Goal: Task Accomplishment & Management: Manage account settings

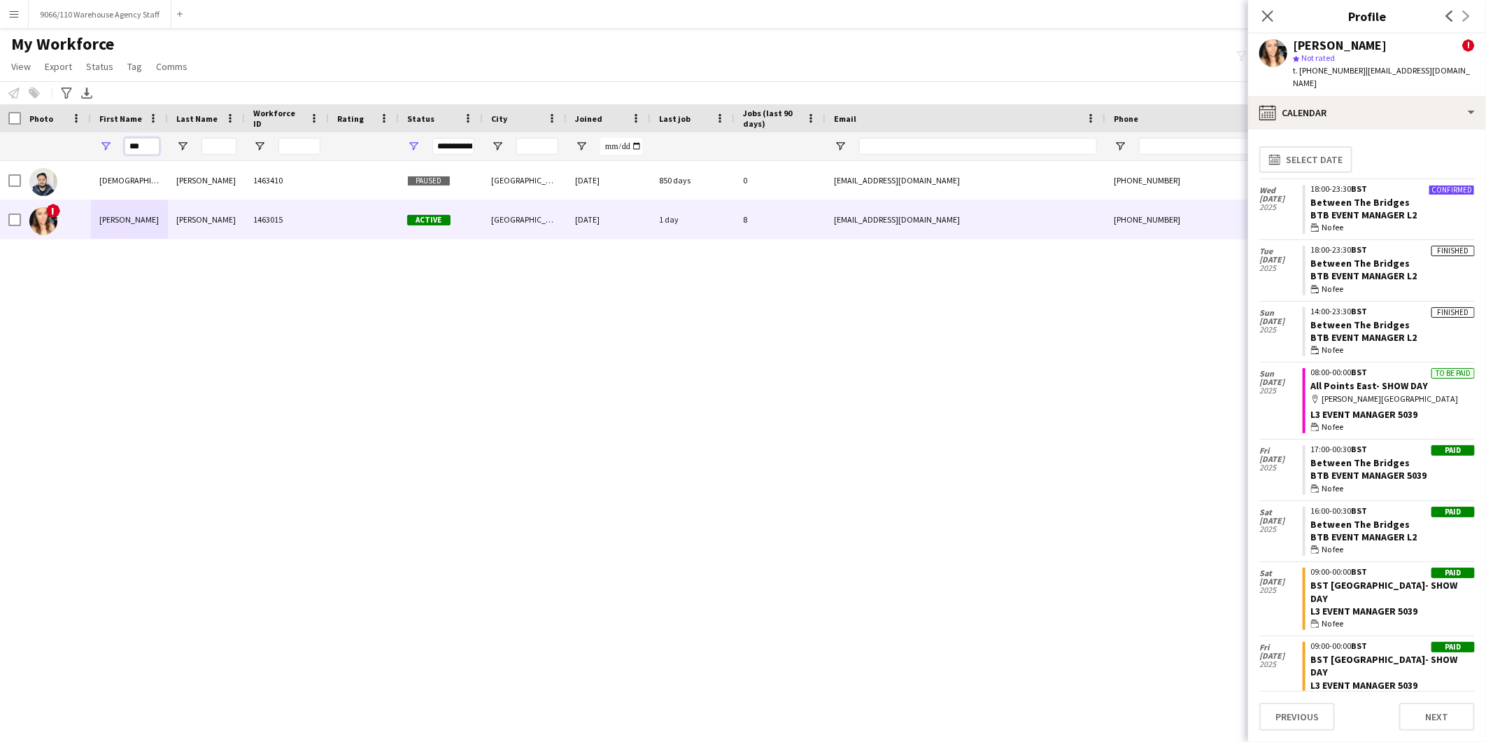
drag, startPoint x: 143, startPoint y: 142, endPoint x: 88, endPoint y: 133, distance: 56.0
click at [88, 133] on div "***" at bounding box center [758, 146] width 1517 height 28
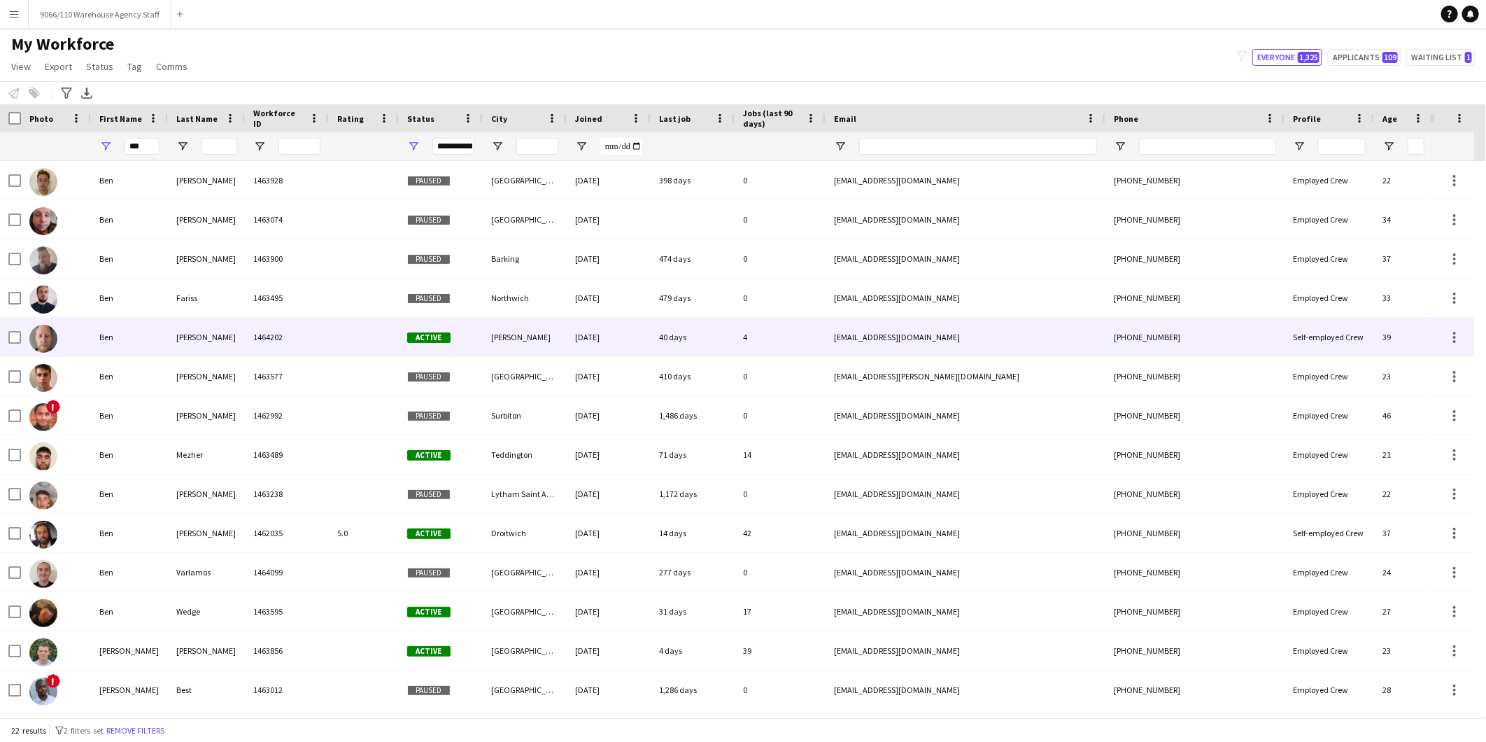
click at [208, 323] on div "Hirons" at bounding box center [206, 337] width 77 height 38
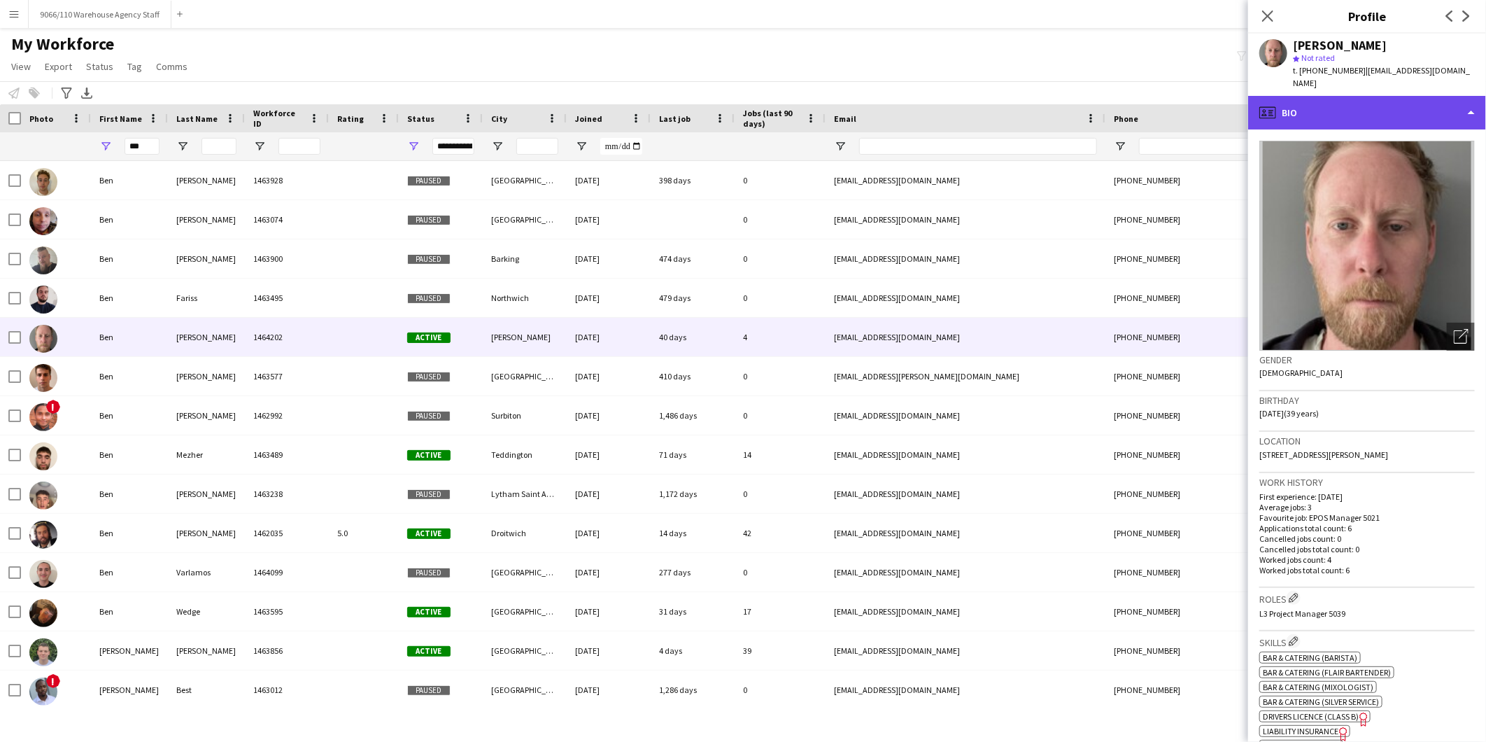
drag, startPoint x: 1346, startPoint y: 107, endPoint x: 1352, endPoint y: 162, distance: 54.9
click at [1347, 107] on div "profile Bio" at bounding box center [1367, 113] width 238 height 34
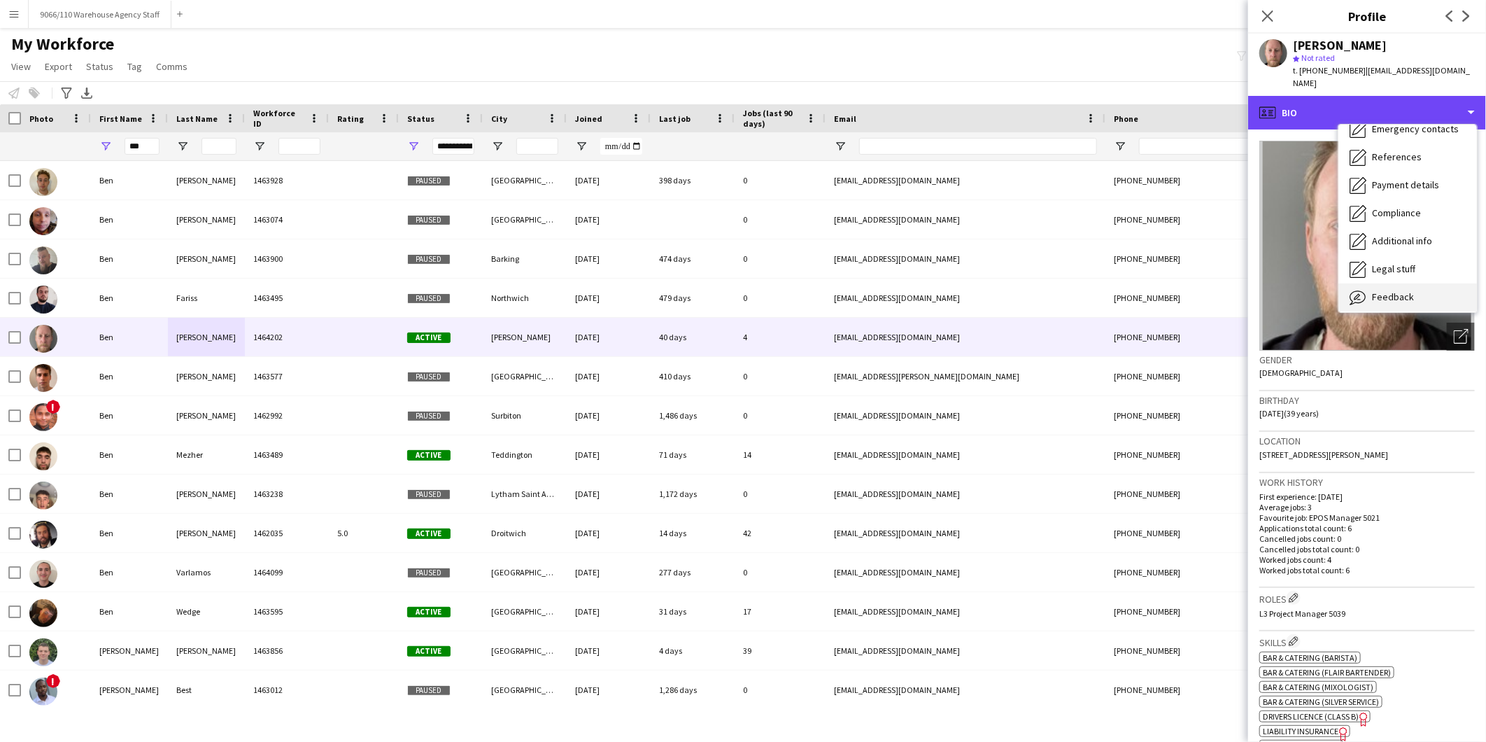
scroll to position [159, 0]
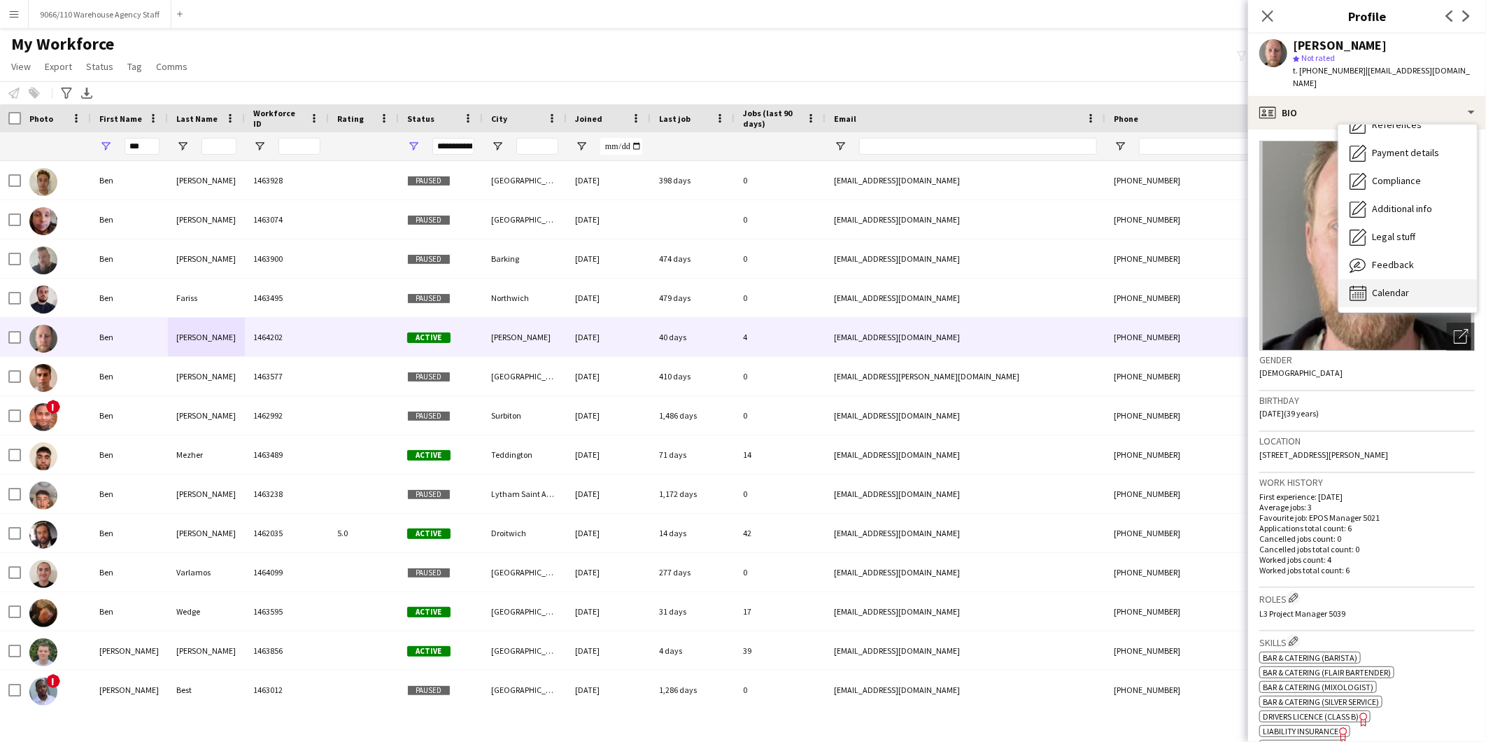
click at [1385, 286] on span "Calendar" at bounding box center [1390, 292] width 37 height 13
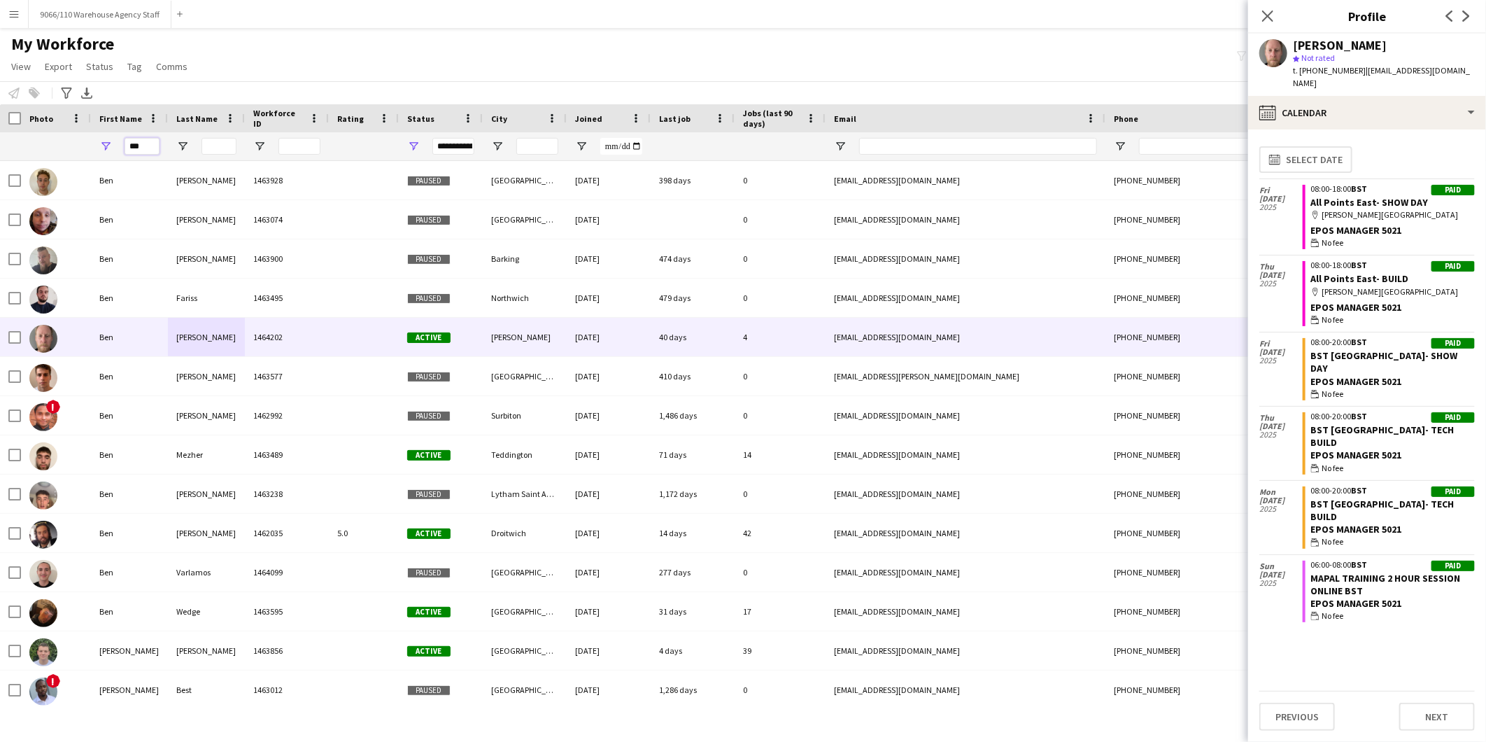
drag, startPoint x: 145, startPoint y: 145, endPoint x: 95, endPoint y: 135, distance: 50.6
click at [95, 135] on div "***" at bounding box center [129, 146] width 77 height 28
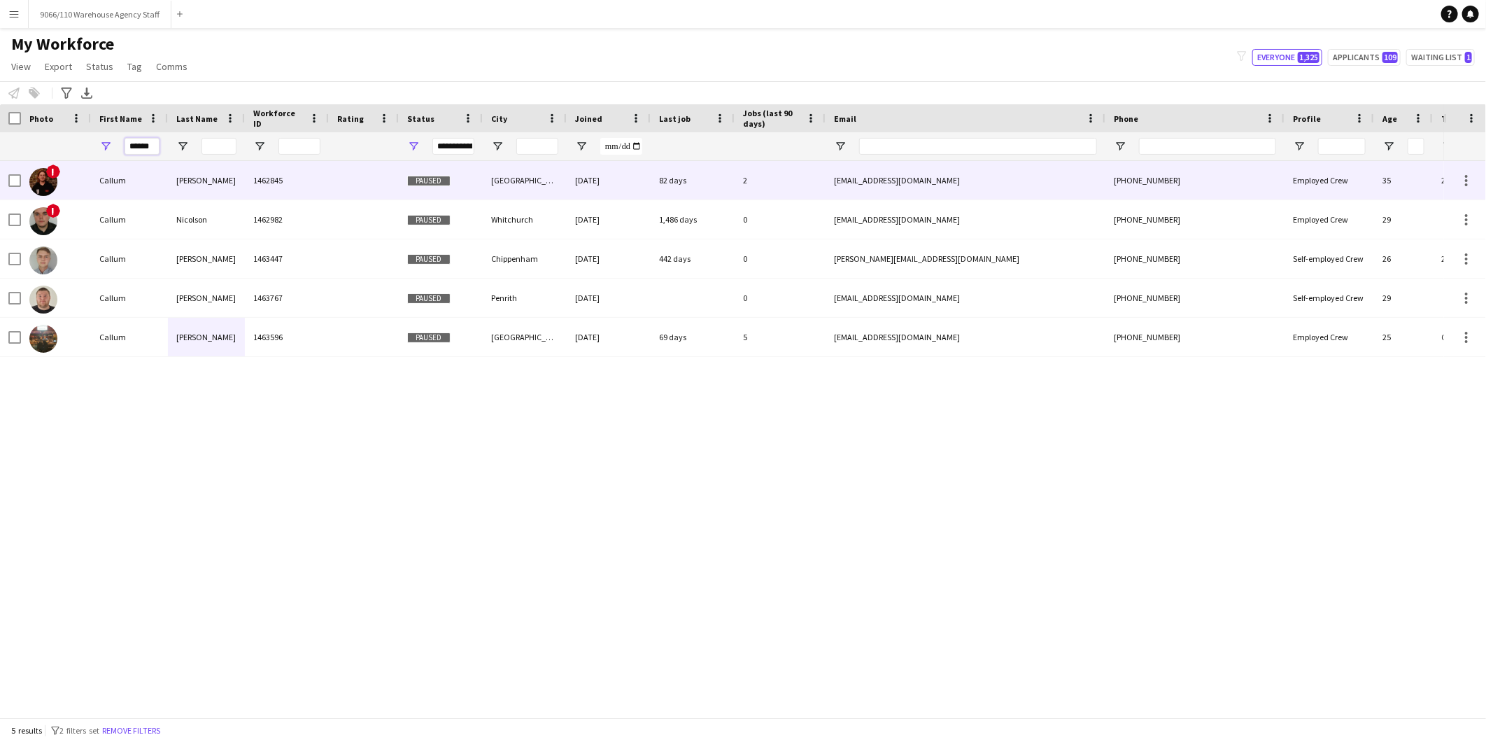
type input "******"
click at [189, 189] on div "[PERSON_NAME]" at bounding box center [206, 180] width 77 height 38
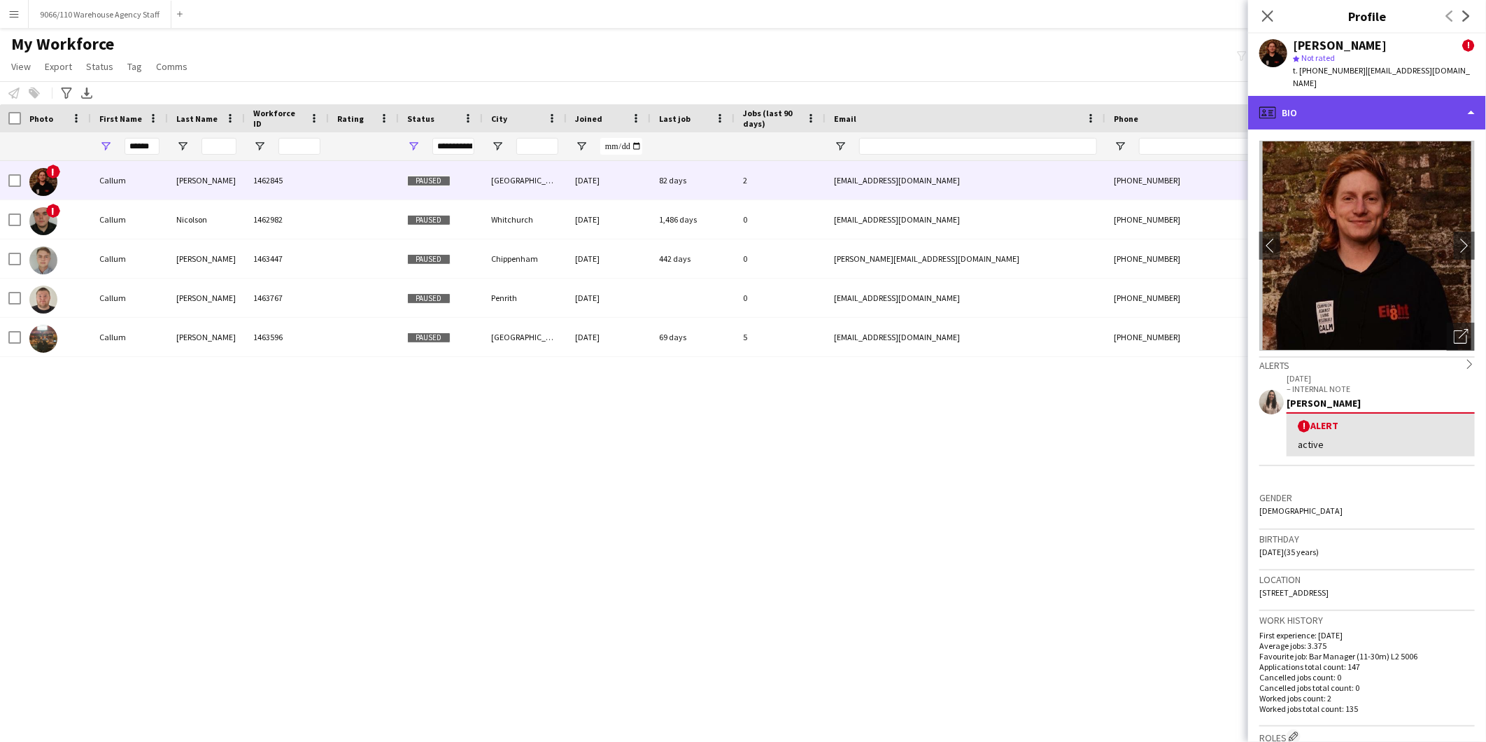
click at [1382, 111] on div "profile Bio" at bounding box center [1367, 113] width 238 height 34
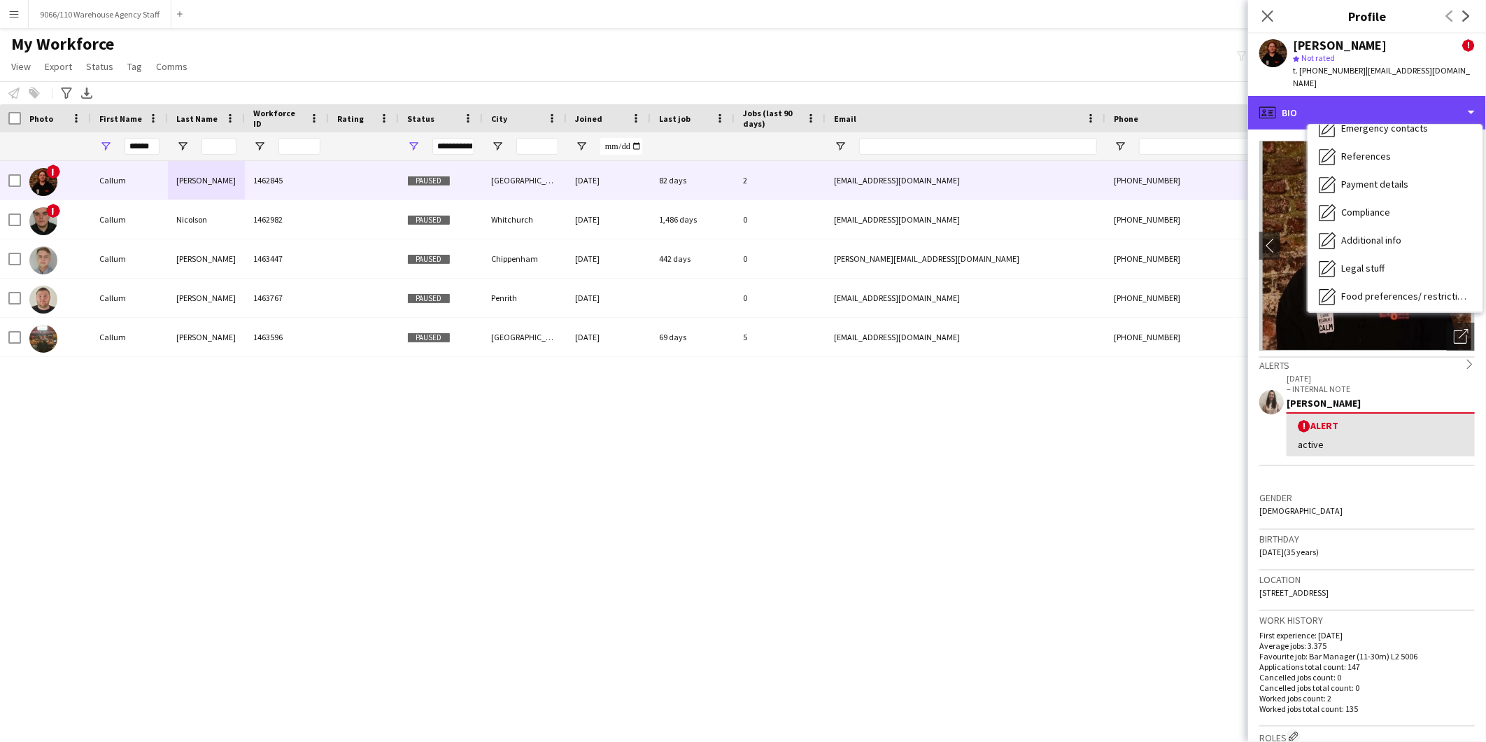
scroll to position [186, 0]
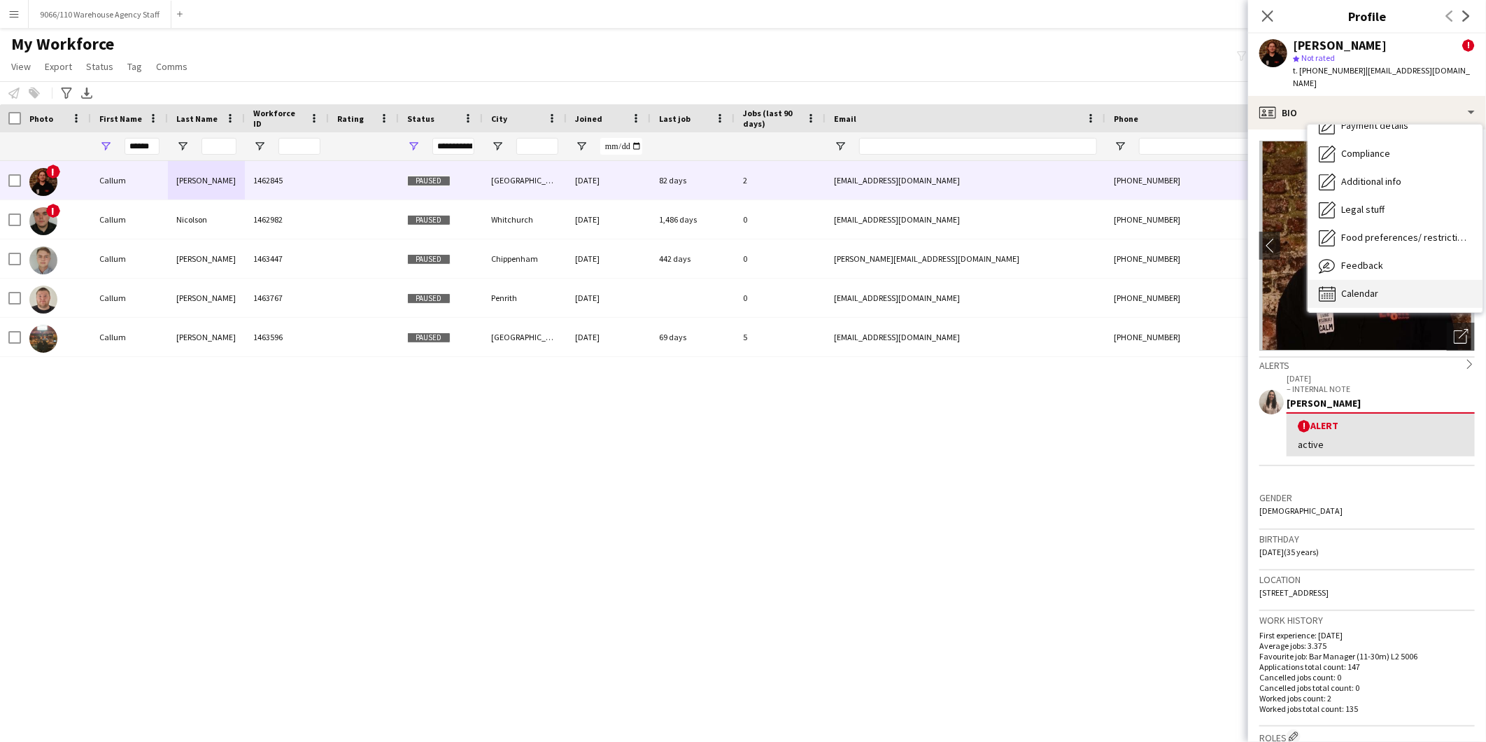
click at [1376, 287] on span "Calendar" at bounding box center [1359, 293] width 37 height 13
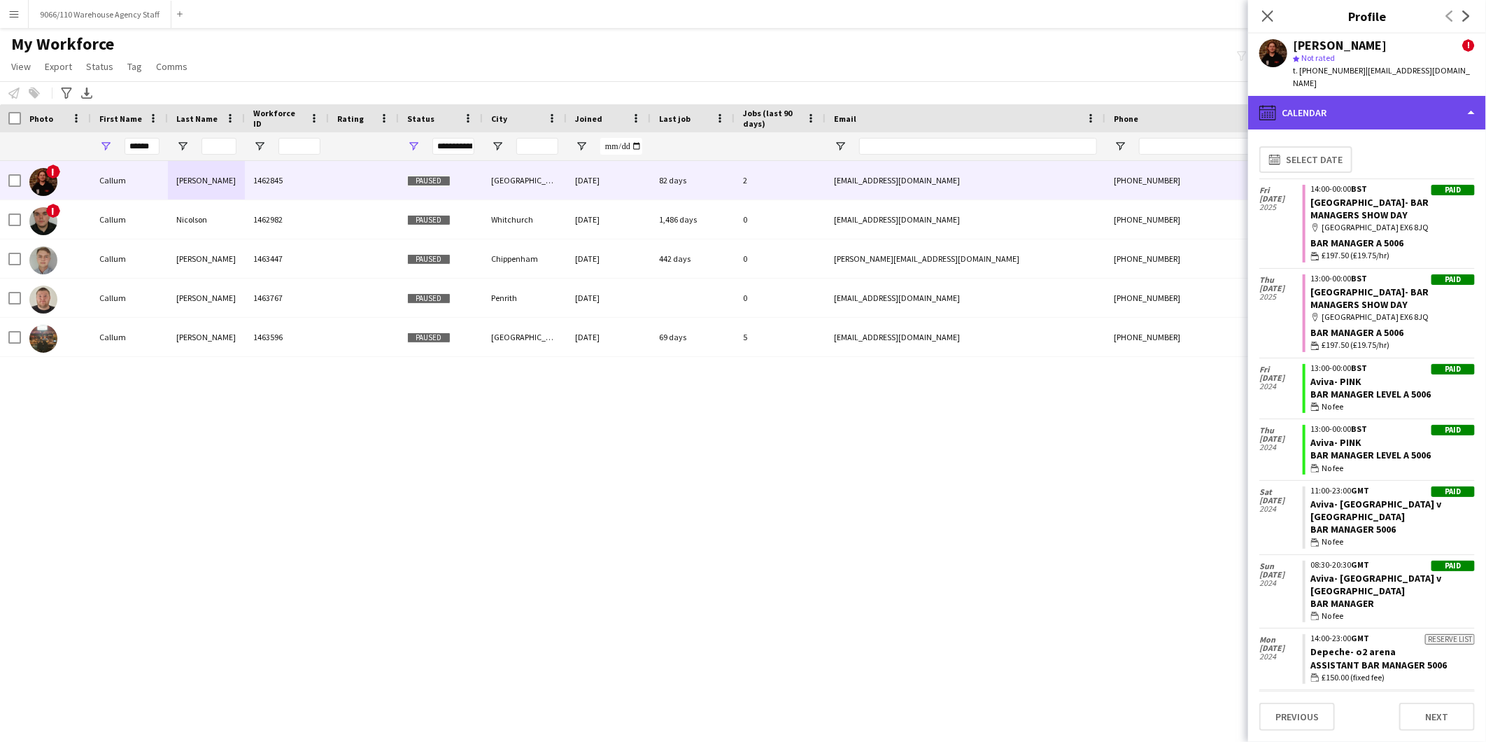
click at [1324, 105] on div "calendar-full Calendar" at bounding box center [1367, 113] width 238 height 34
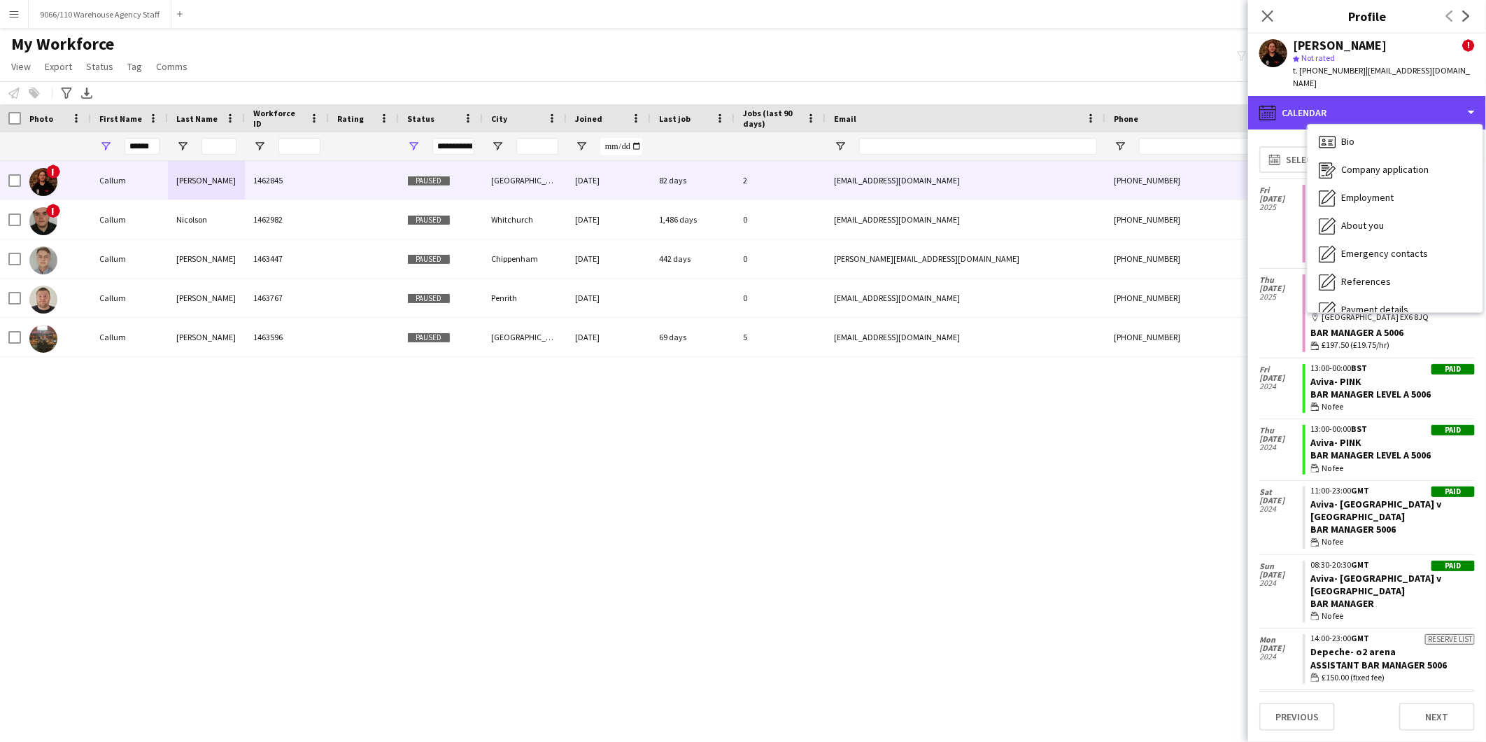
scroll to position [0, 0]
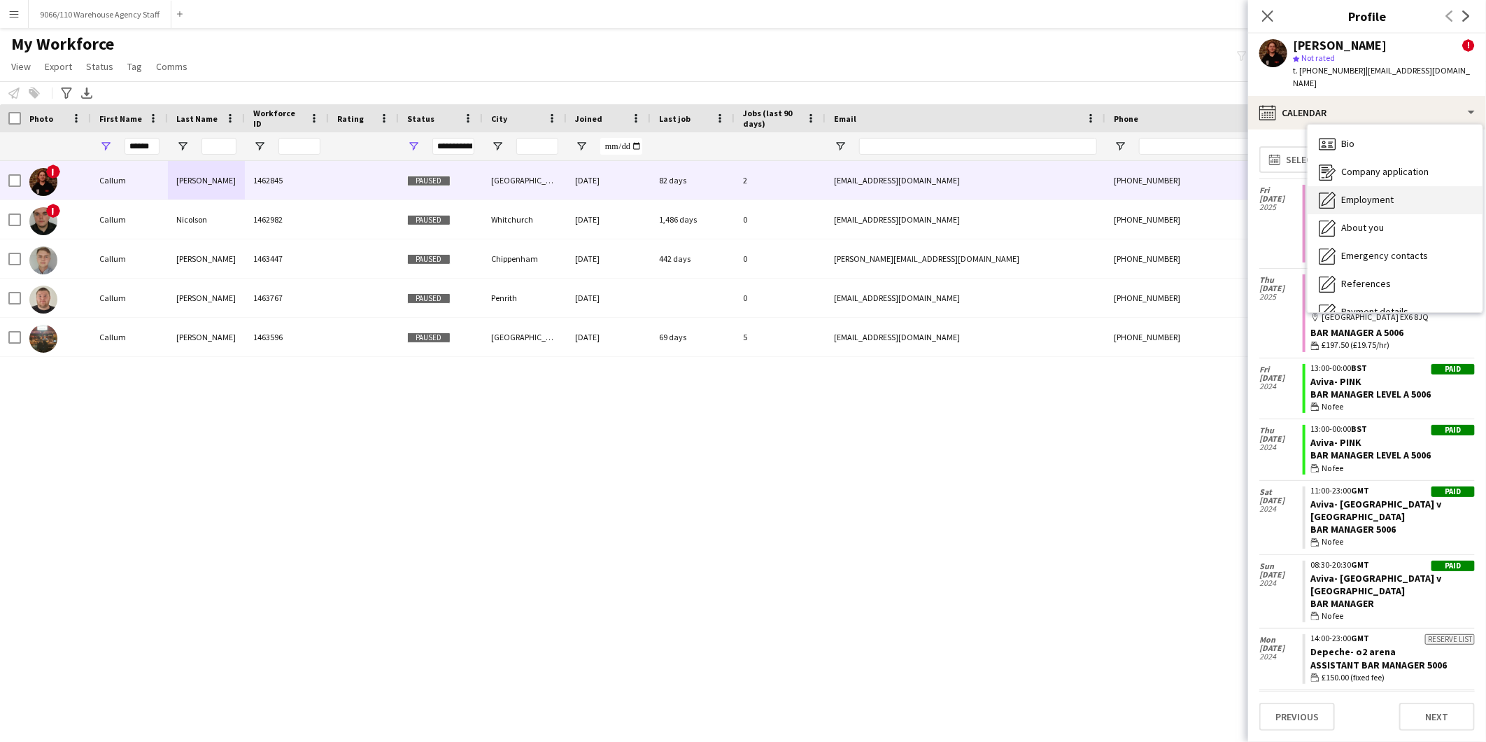
click at [1394, 187] on div "Employment Employment" at bounding box center [1395, 200] width 175 height 28
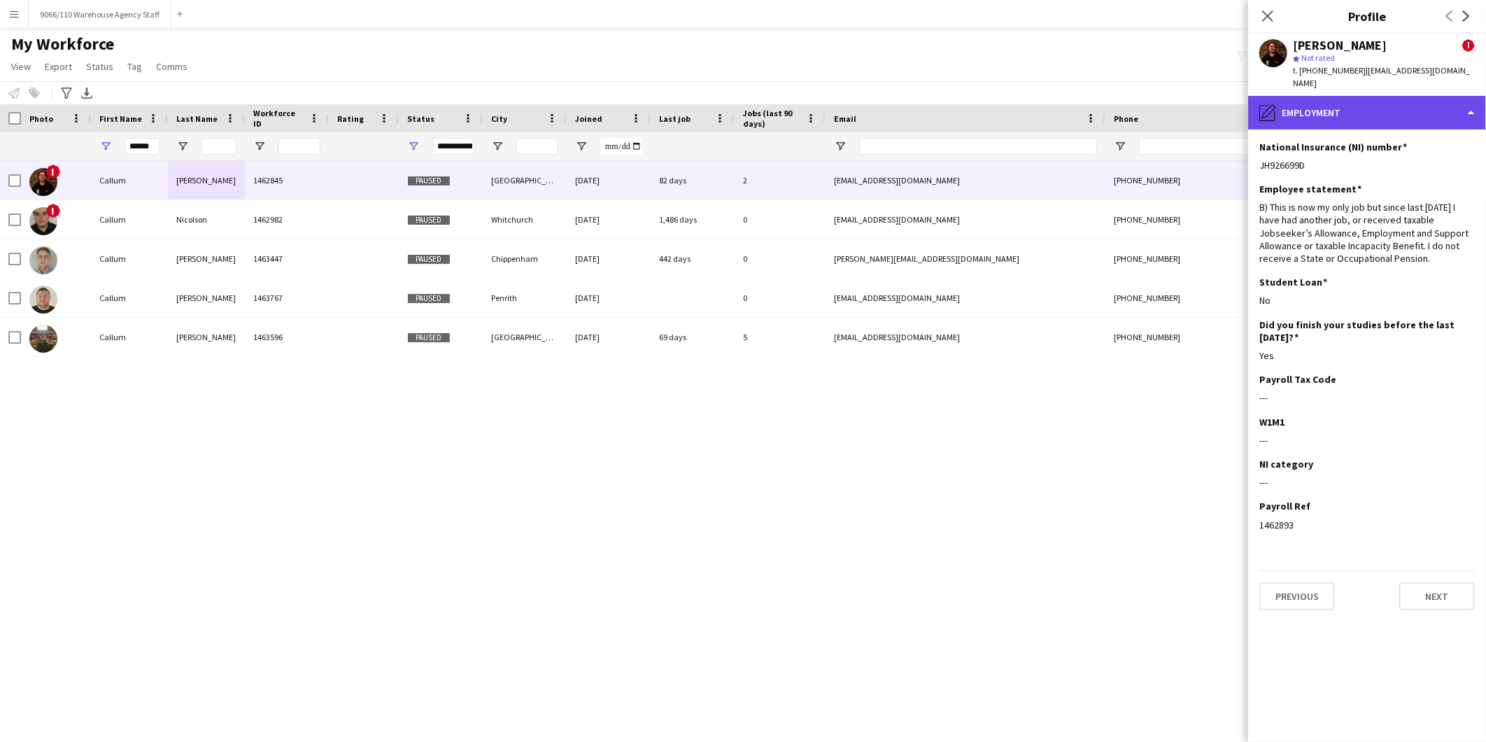
drag, startPoint x: 1335, startPoint y: 104, endPoint x: 1341, endPoint y: 109, distance: 8.4
click at [1335, 104] on div "pencil4 Employment" at bounding box center [1367, 113] width 238 height 34
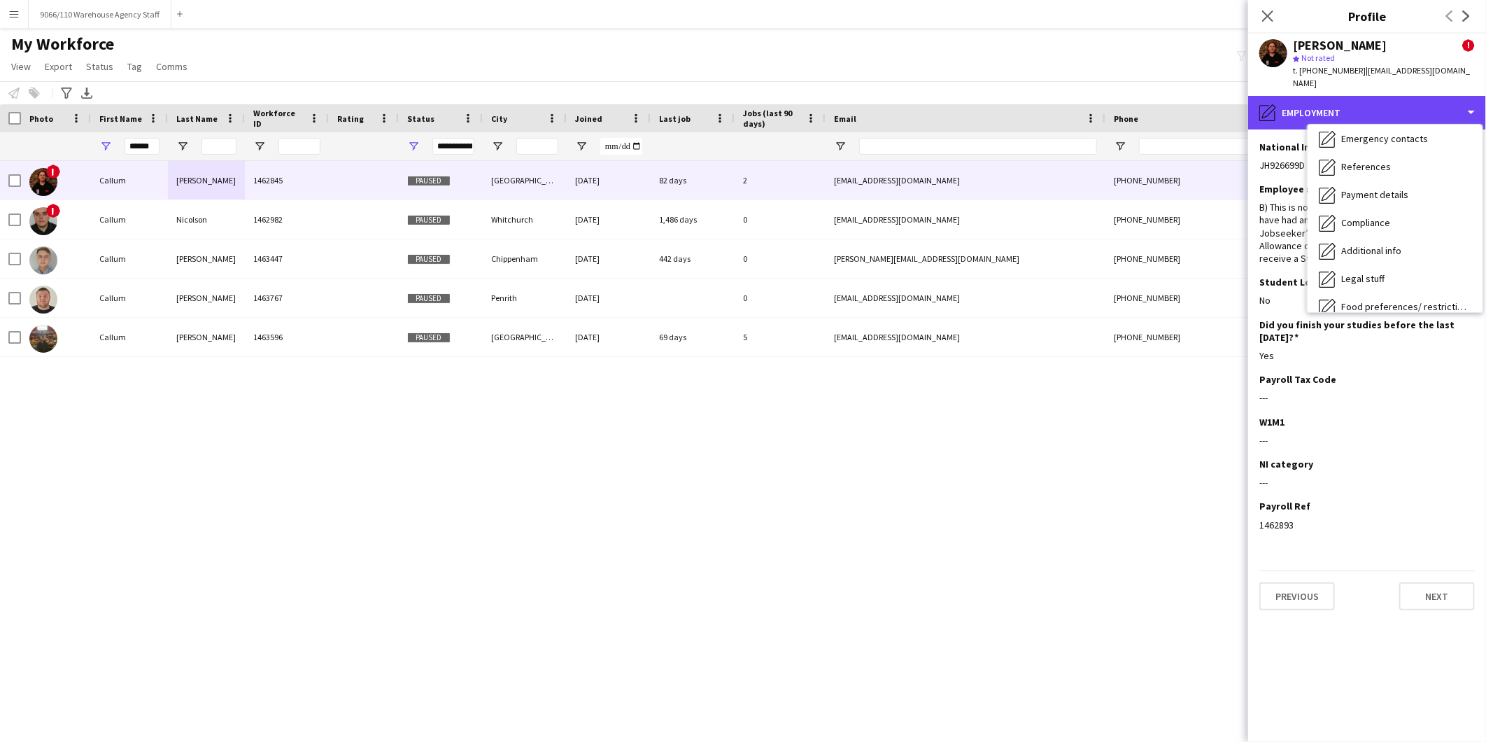
scroll to position [186, 0]
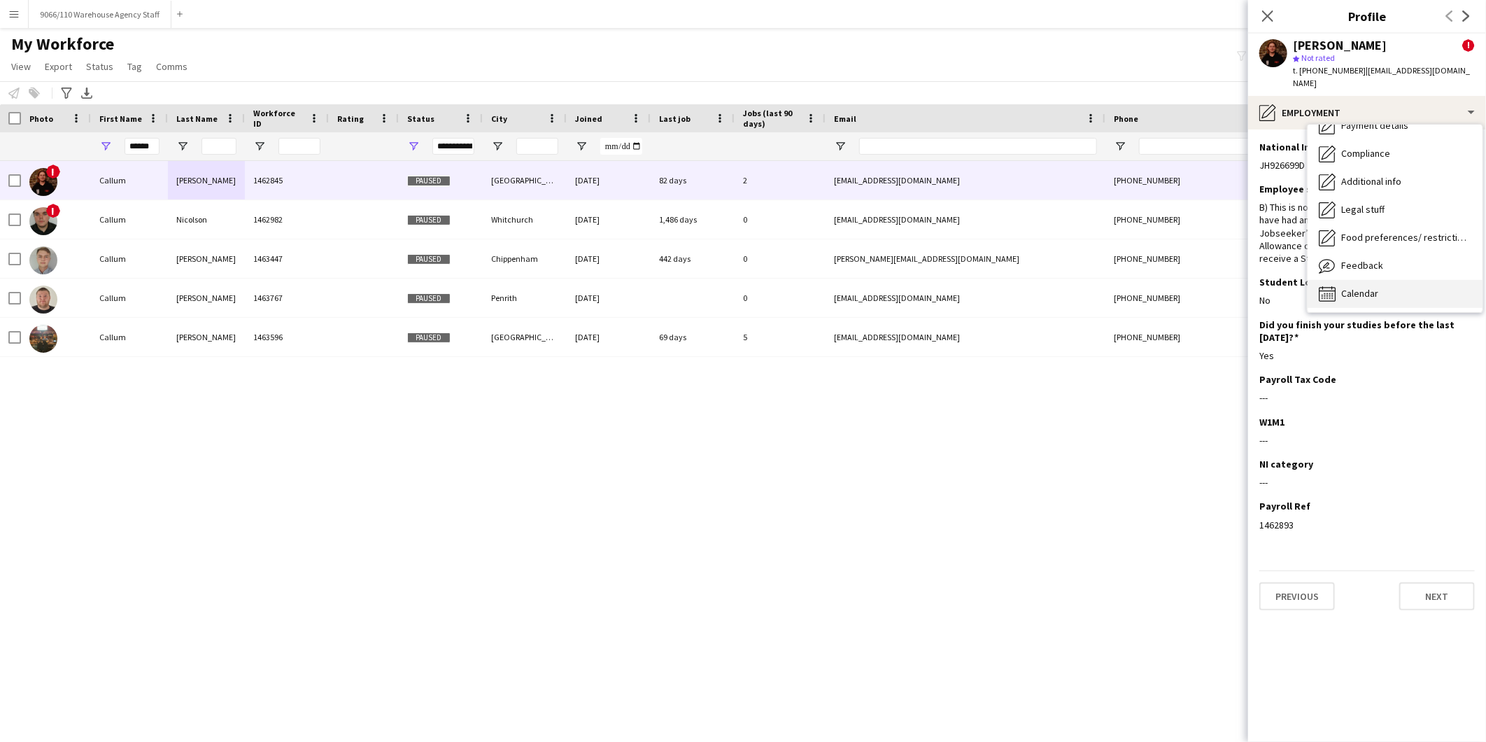
click at [1383, 280] on div "Calendar Calendar" at bounding box center [1395, 294] width 175 height 28
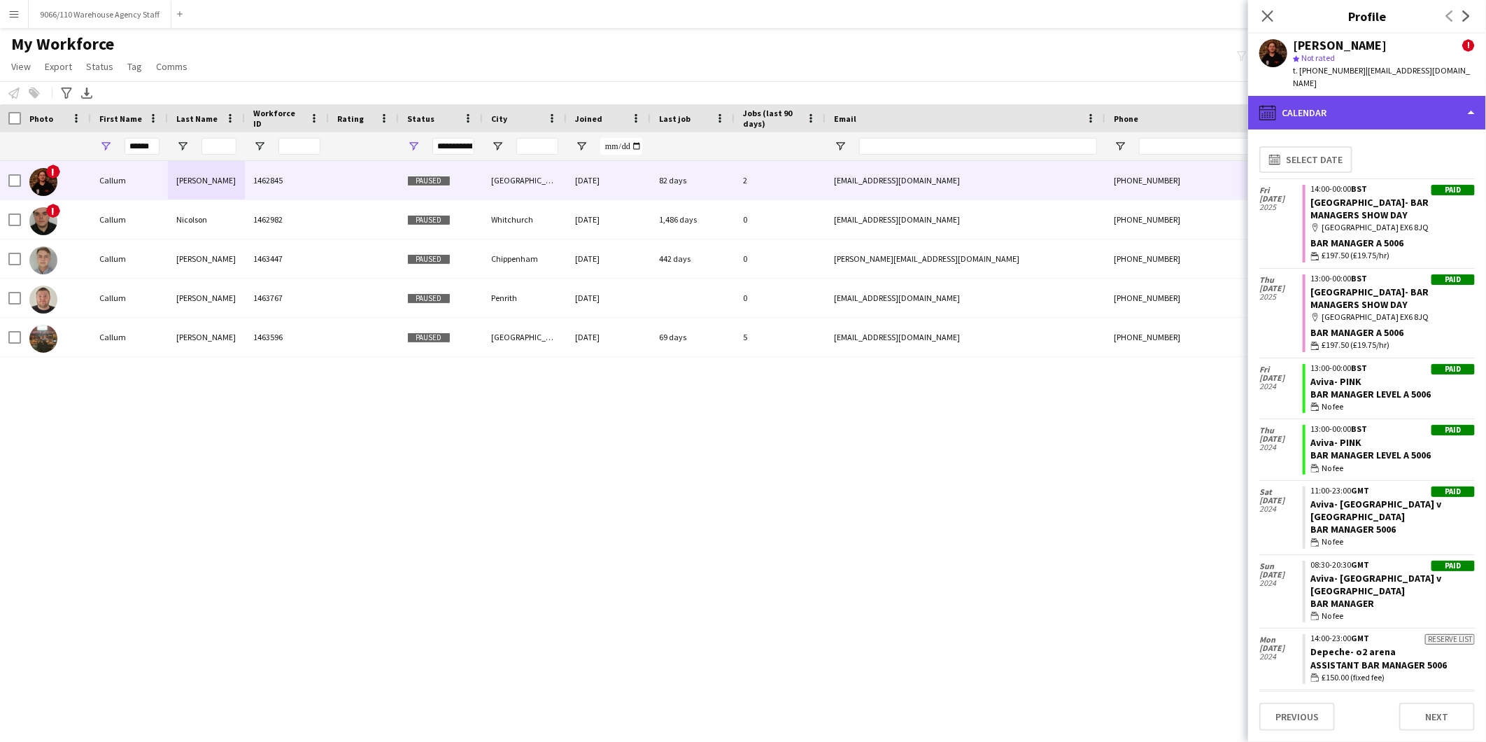
click at [1361, 108] on div "calendar-full Calendar" at bounding box center [1367, 113] width 238 height 34
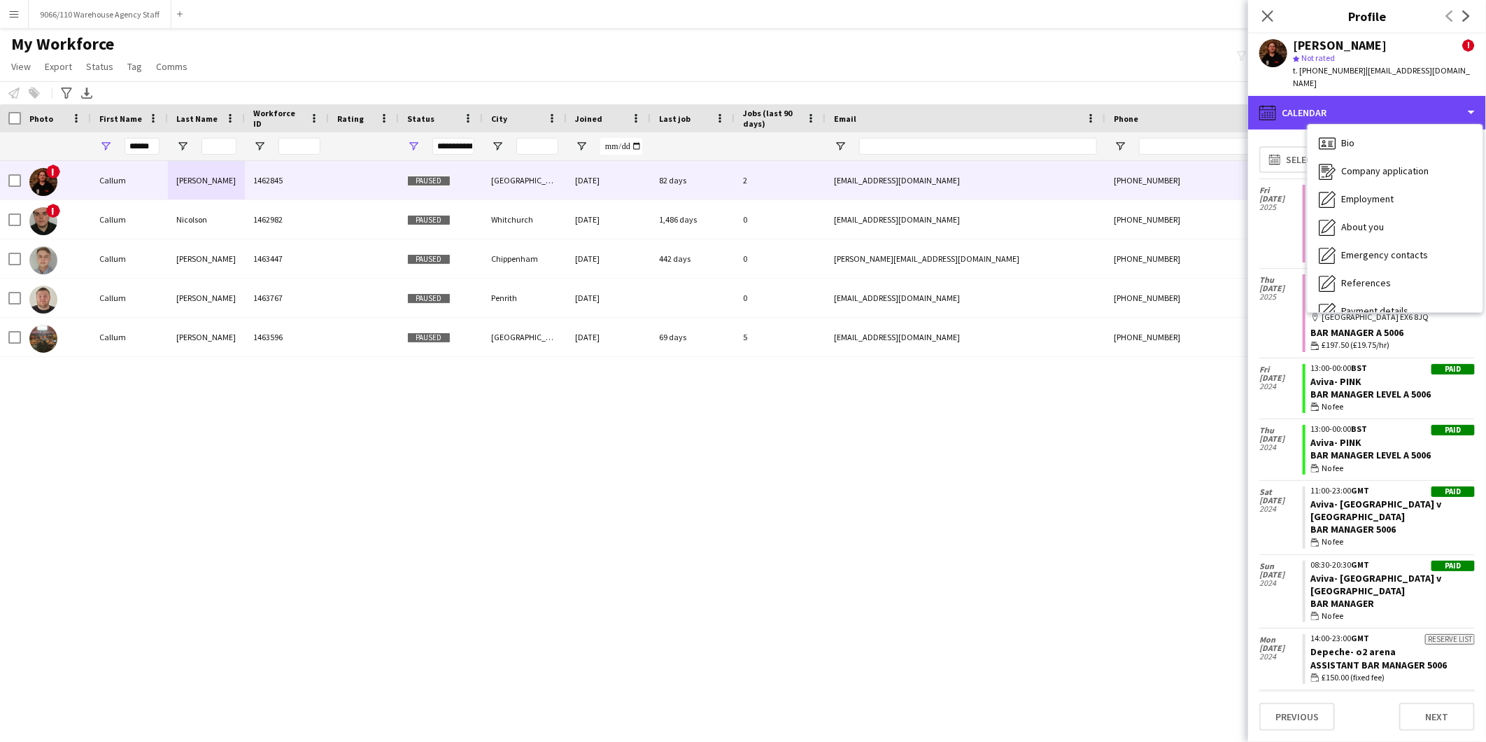
scroll to position [0, 0]
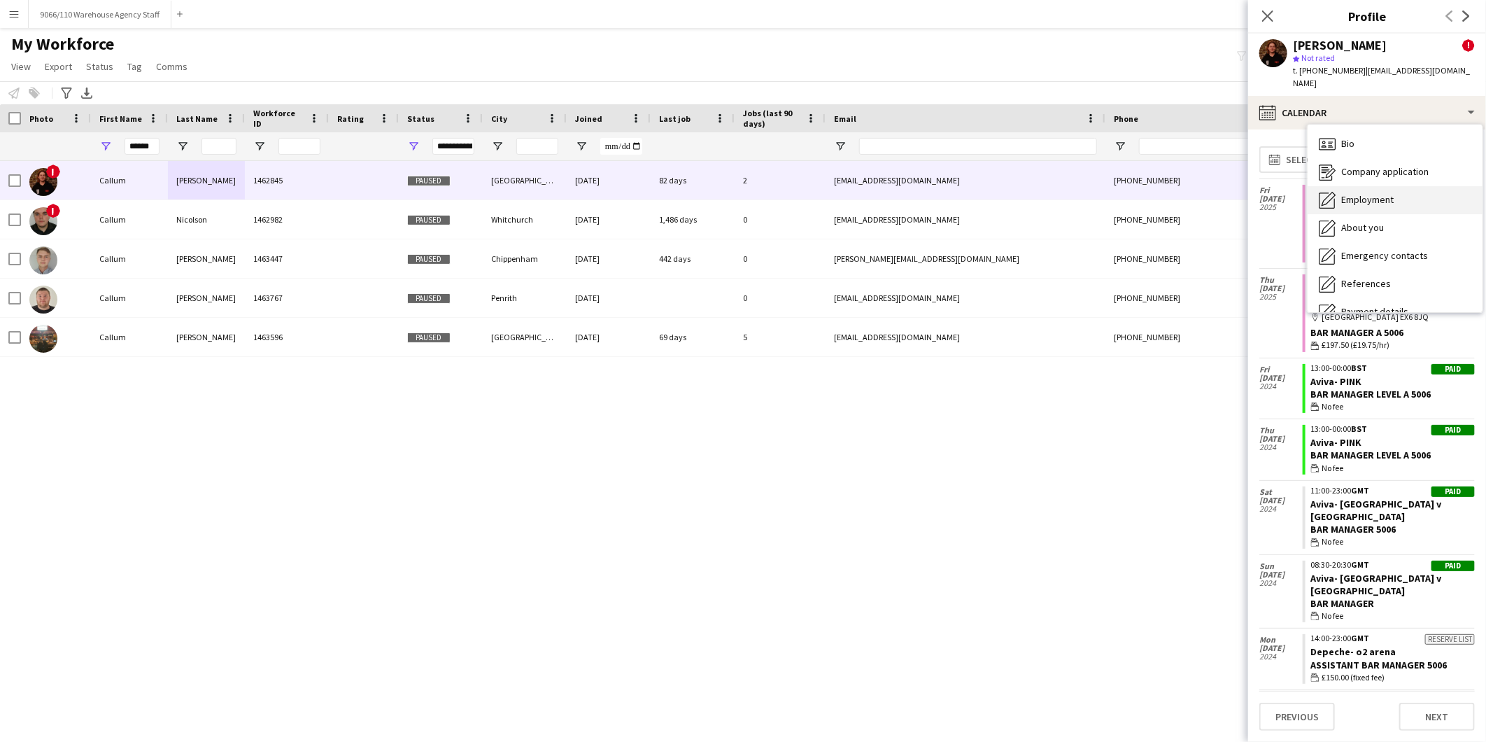
click at [1378, 193] on span "Employment" at bounding box center [1367, 199] width 52 height 13
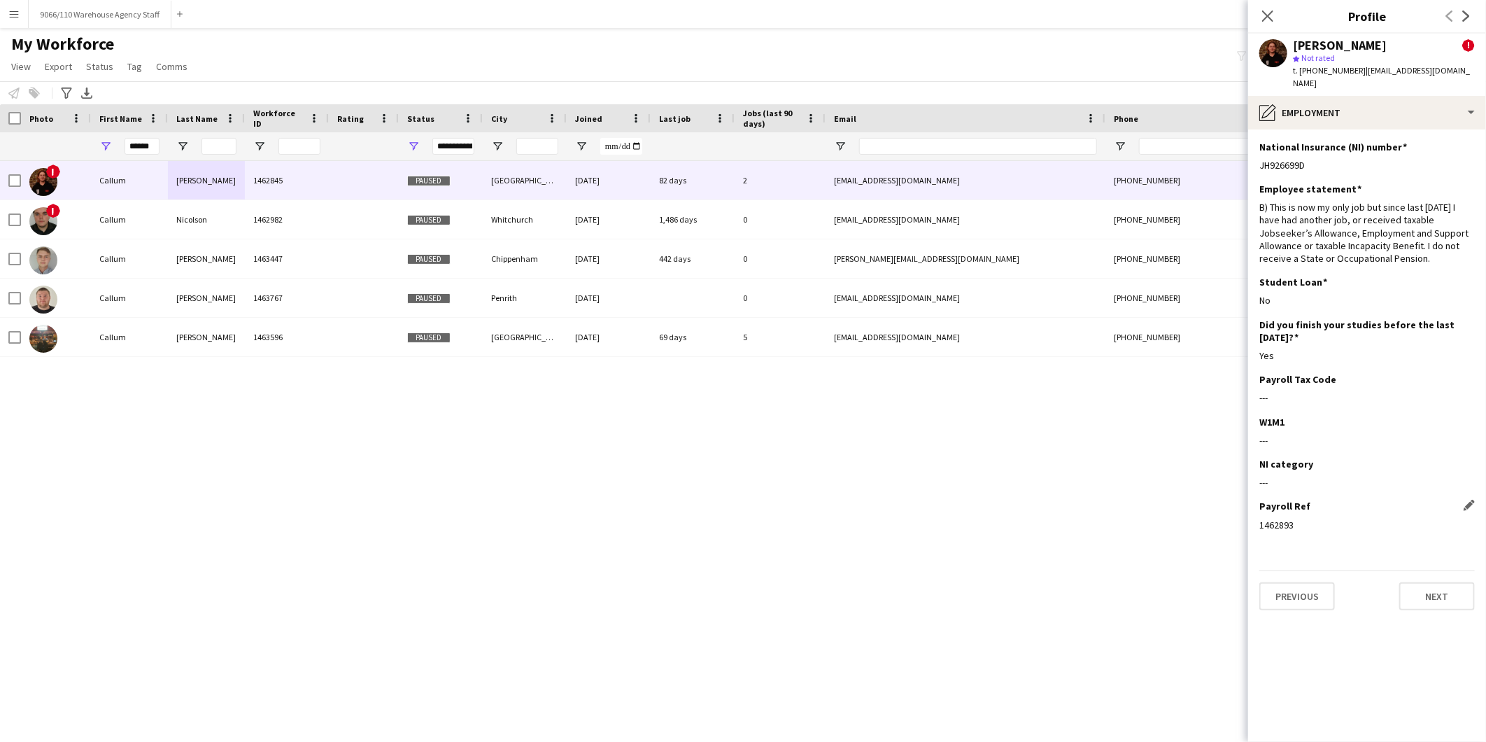
click at [1317, 518] on div "1462893" at bounding box center [1366, 524] width 215 height 13
drag, startPoint x: 1310, startPoint y: 514, endPoint x: 1254, endPoint y: 513, distance: 55.3
click at [1254, 513] on app-section-data-types "National Insurance (NI) number Edit this field JH926699D Employee statement Edi…" at bounding box center [1367, 435] width 238 height 612
click at [1471, 500] on app-icon "Edit this field" at bounding box center [1469, 505] width 11 height 11
drag, startPoint x: 1285, startPoint y: 525, endPoint x: 1239, endPoint y: 525, distance: 46.2
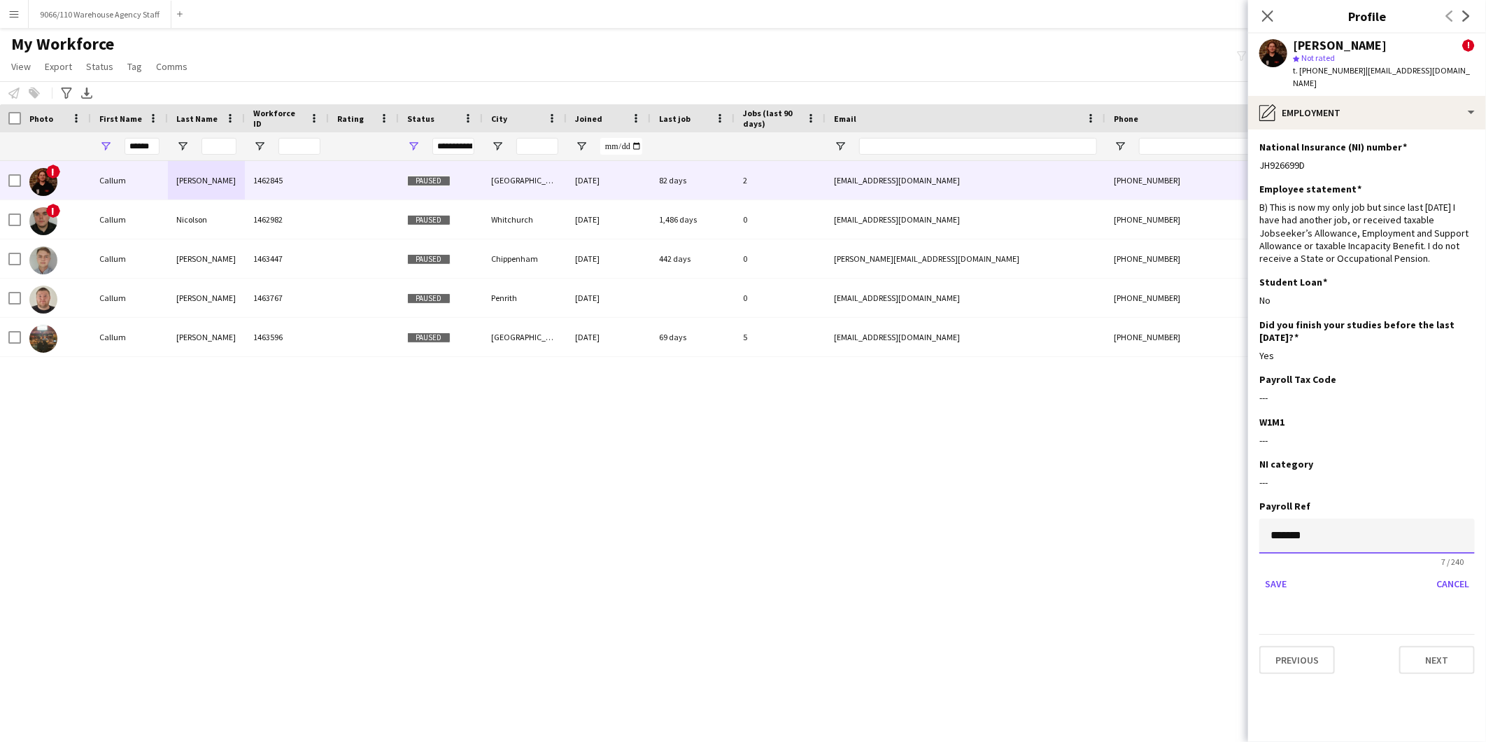
click at [1239, 525] on body "Menu Boards Boards Boards All jobs Status Workforce Workforce My Workforce Recr…" at bounding box center [743, 371] width 1486 height 742
paste input "**"
type input "*********"
click at [1271, 572] on button "Save" at bounding box center [1275, 583] width 33 height 22
click at [1145, 508] on div "! Callum Mcbrayne 1462845 Paused Exeter 08-01-2020 82 days 2 callumrmcbrayne@gm…" at bounding box center [722, 433] width 1444 height 544
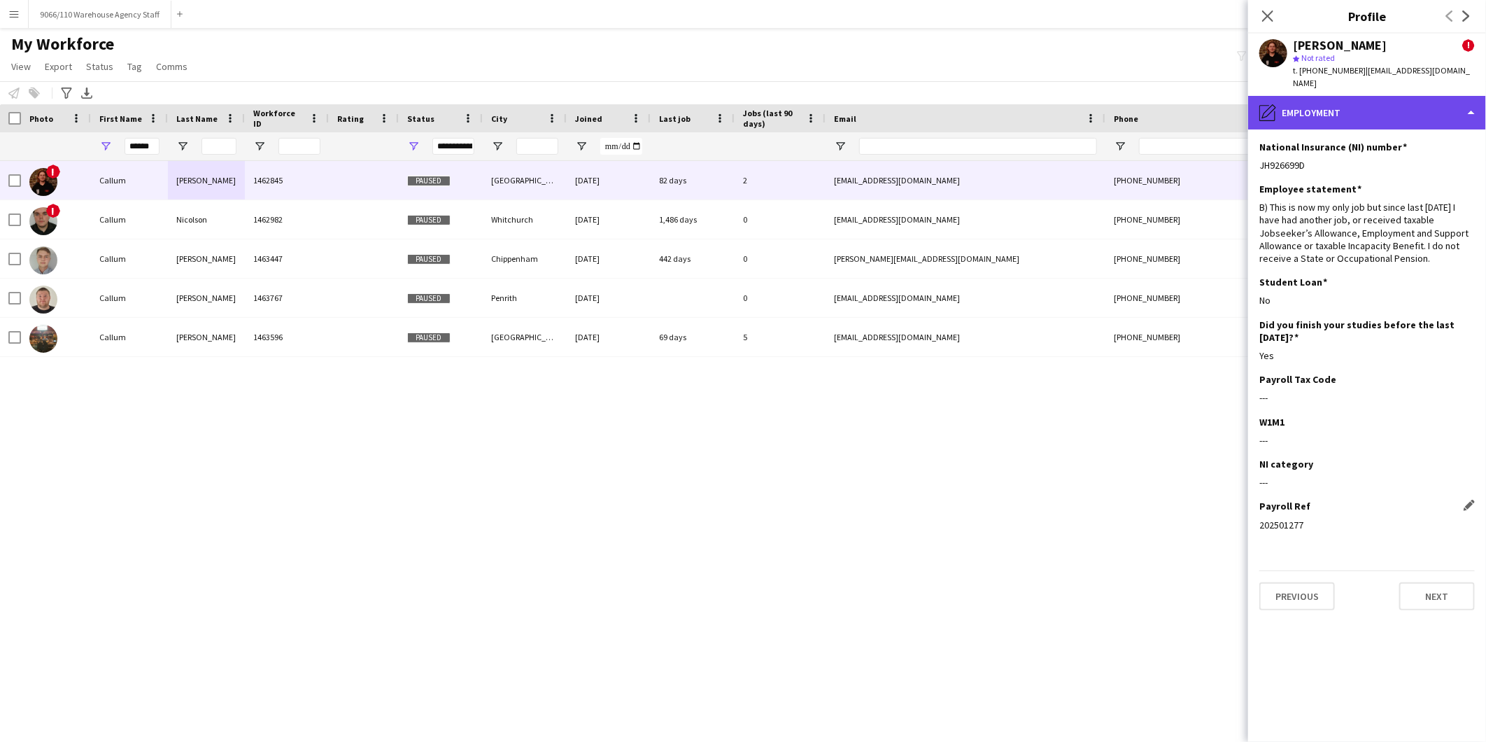
click at [1345, 106] on div "pencil4 Employment" at bounding box center [1367, 113] width 238 height 34
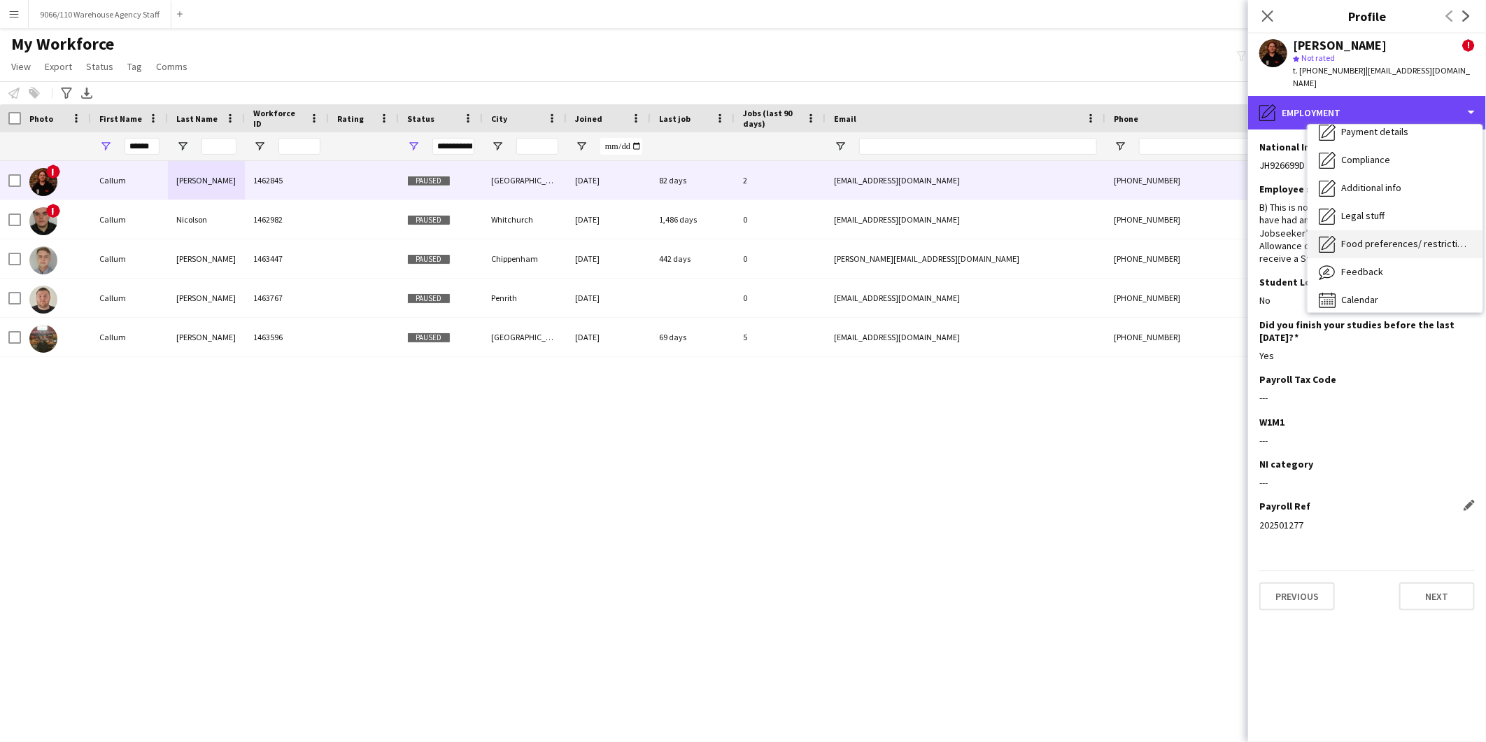
scroll to position [186, 0]
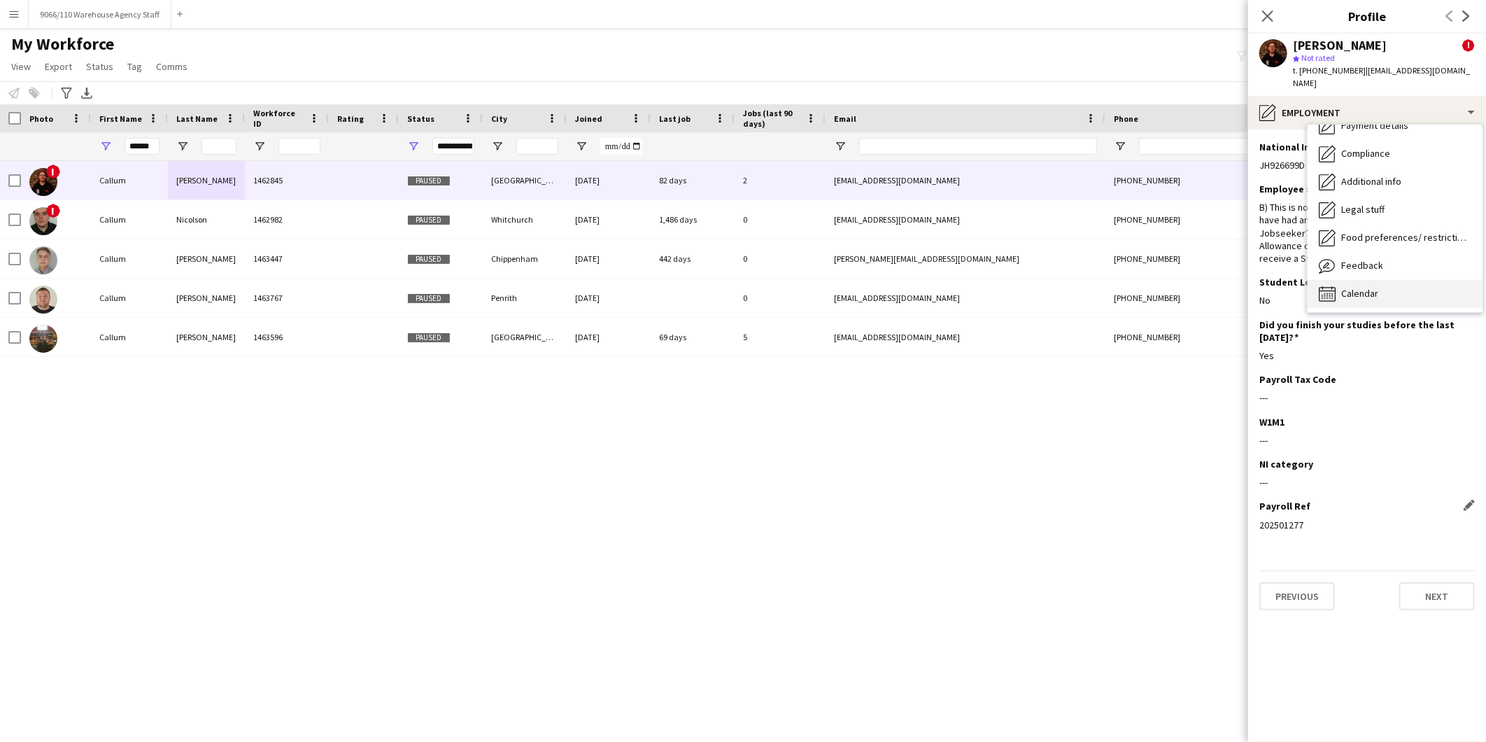
click at [1403, 282] on div "Calendar Calendar" at bounding box center [1395, 294] width 175 height 28
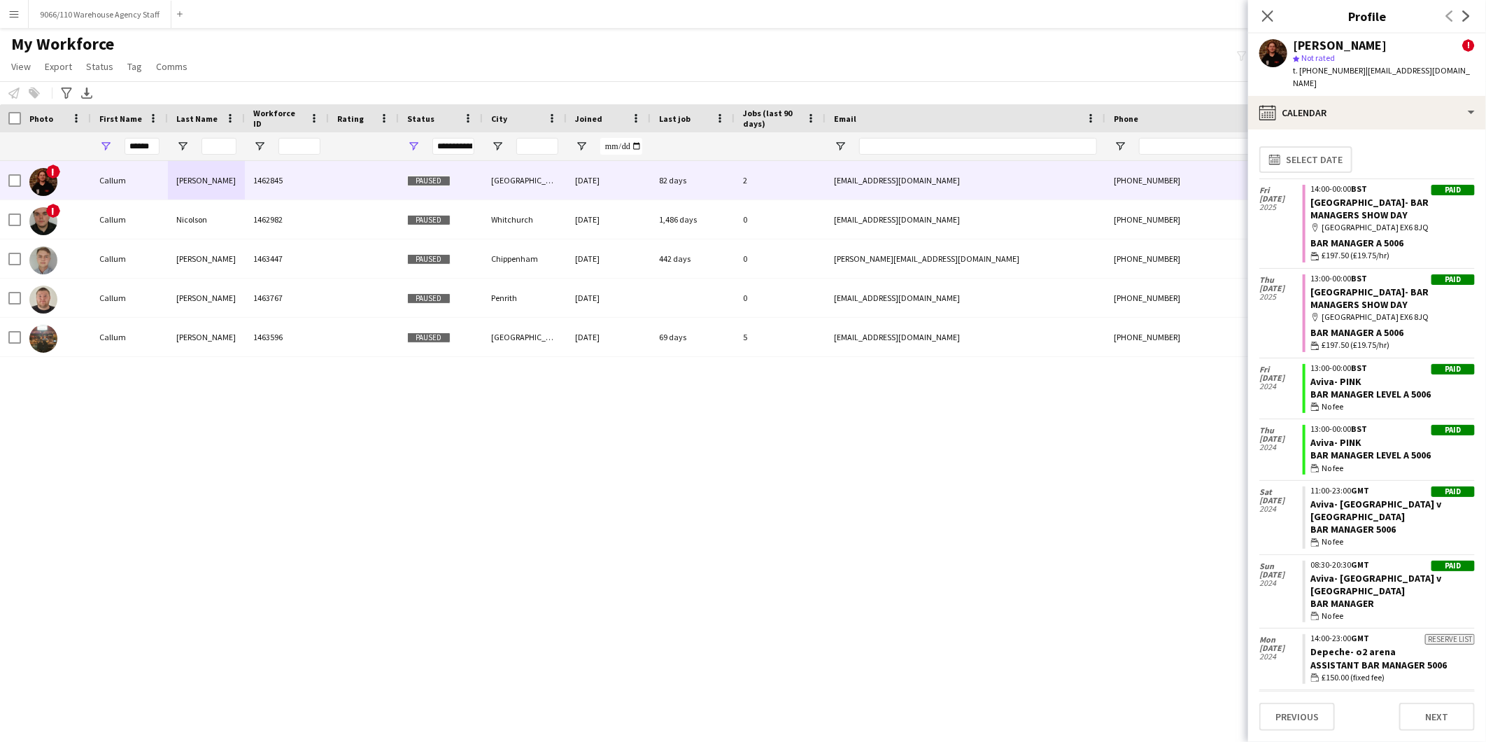
drag, startPoint x: 15, startPoint y: 14, endPoint x: 15, endPoint y: 22, distance: 8.4
click at [15, 14] on app-icon "Menu" at bounding box center [13, 13] width 11 height 11
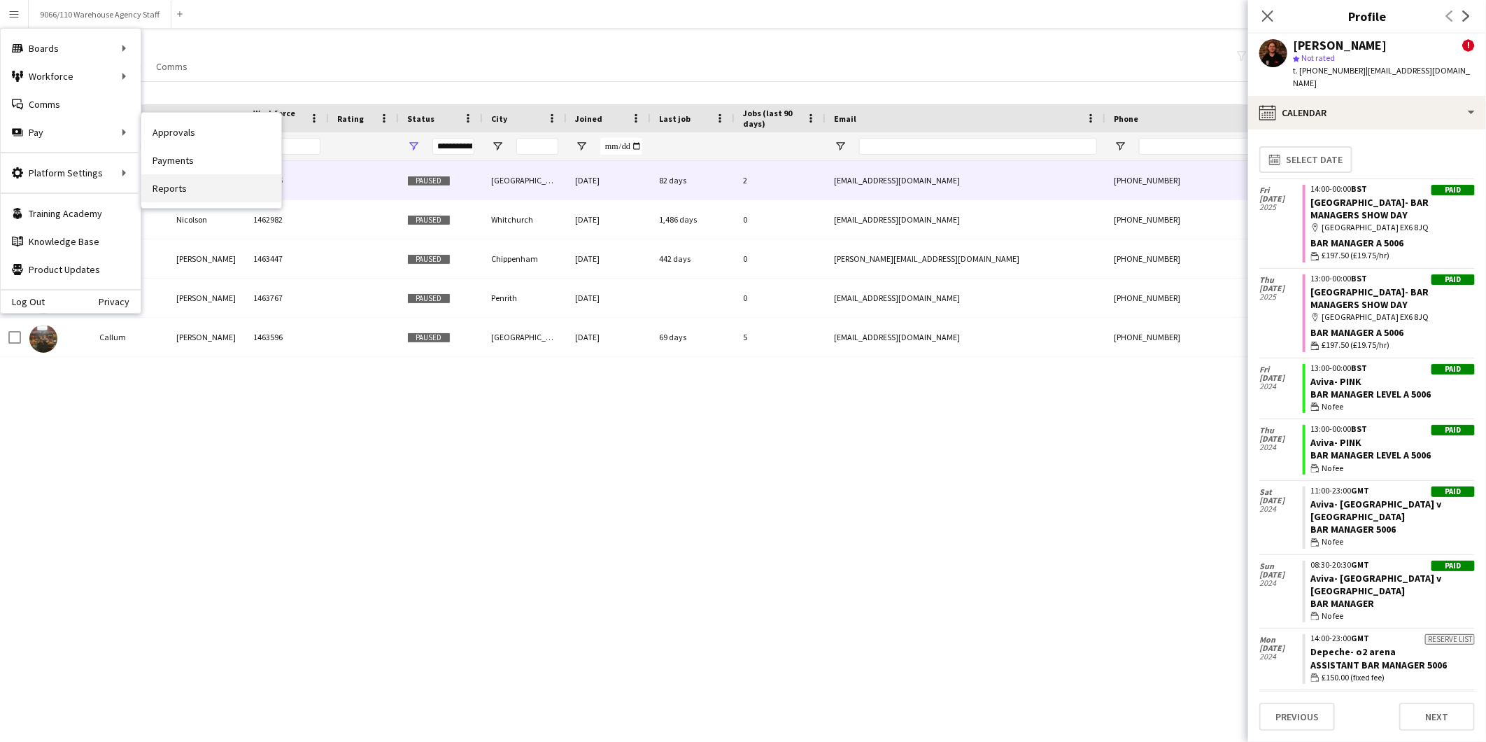
click at [175, 187] on link "Reports" at bounding box center [211, 188] width 140 height 28
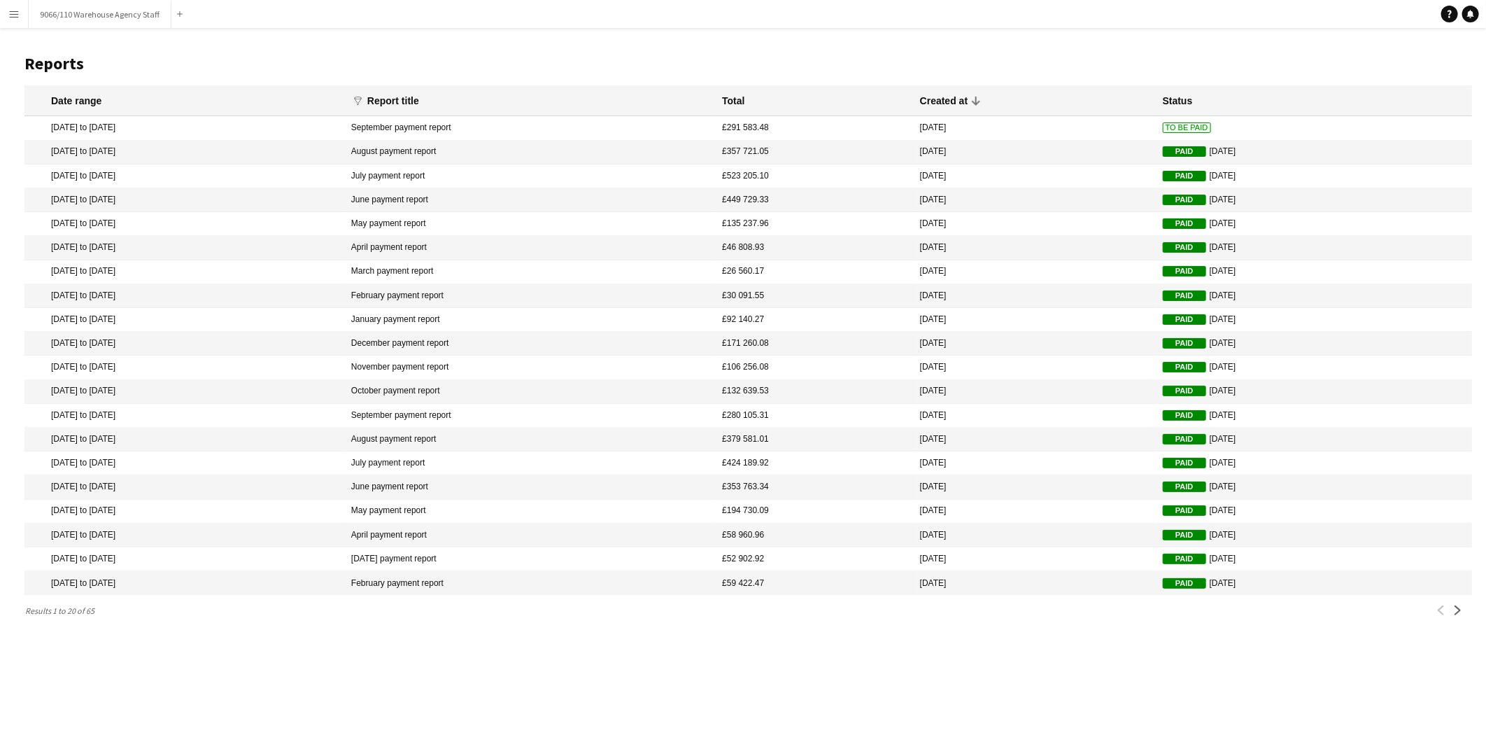
click at [166, 177] on mat-cell "12 May 2025 to 13 Jul 2025" at bounding box center [184, 176] width 320 height 24
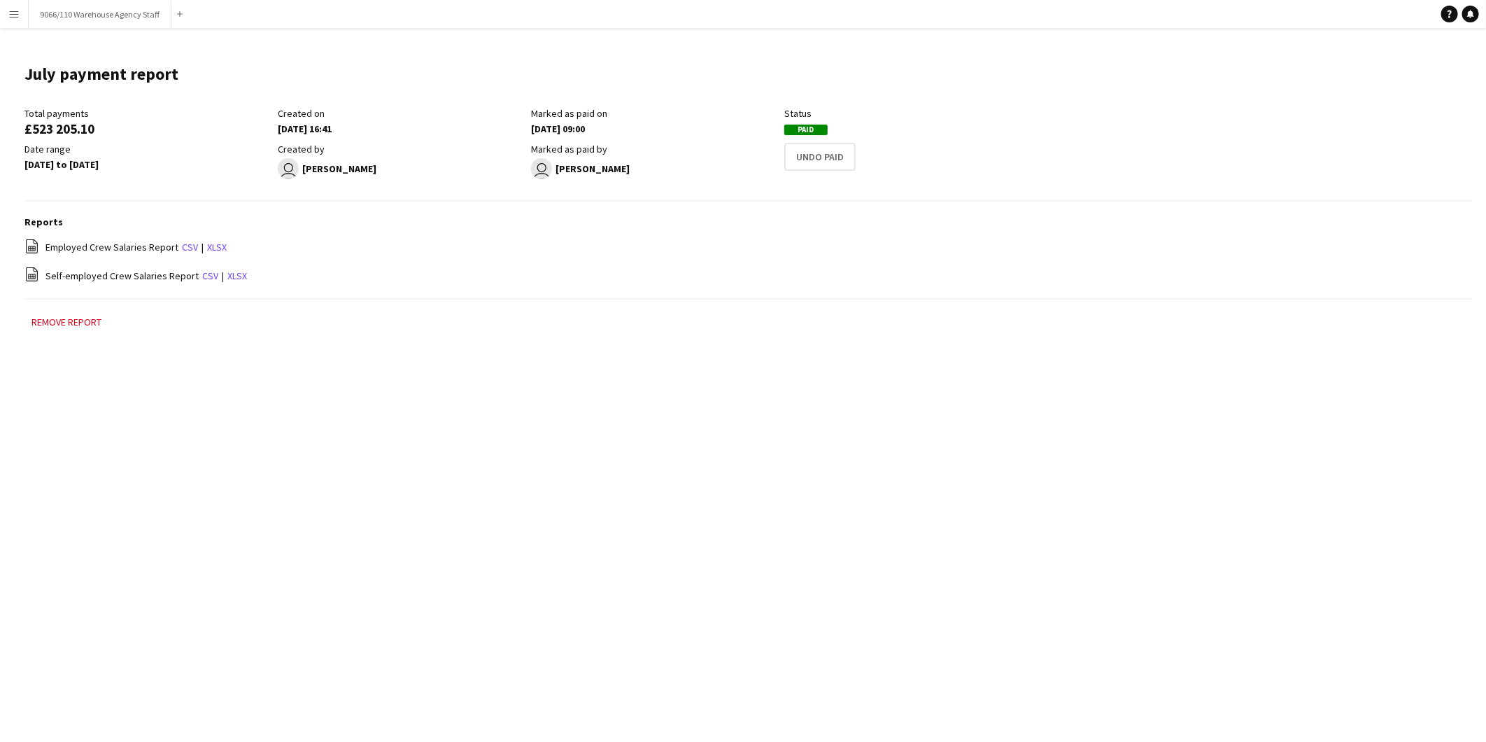
click at [222, 245] on div "file-spreadsheet Employed Crew Salaries Report csv | xlsx" at bounding box center [748, 247] width 1448 height 17
click at [213, 248] on link "xlsx" at bounding box center [217, 247] width 20 height 13
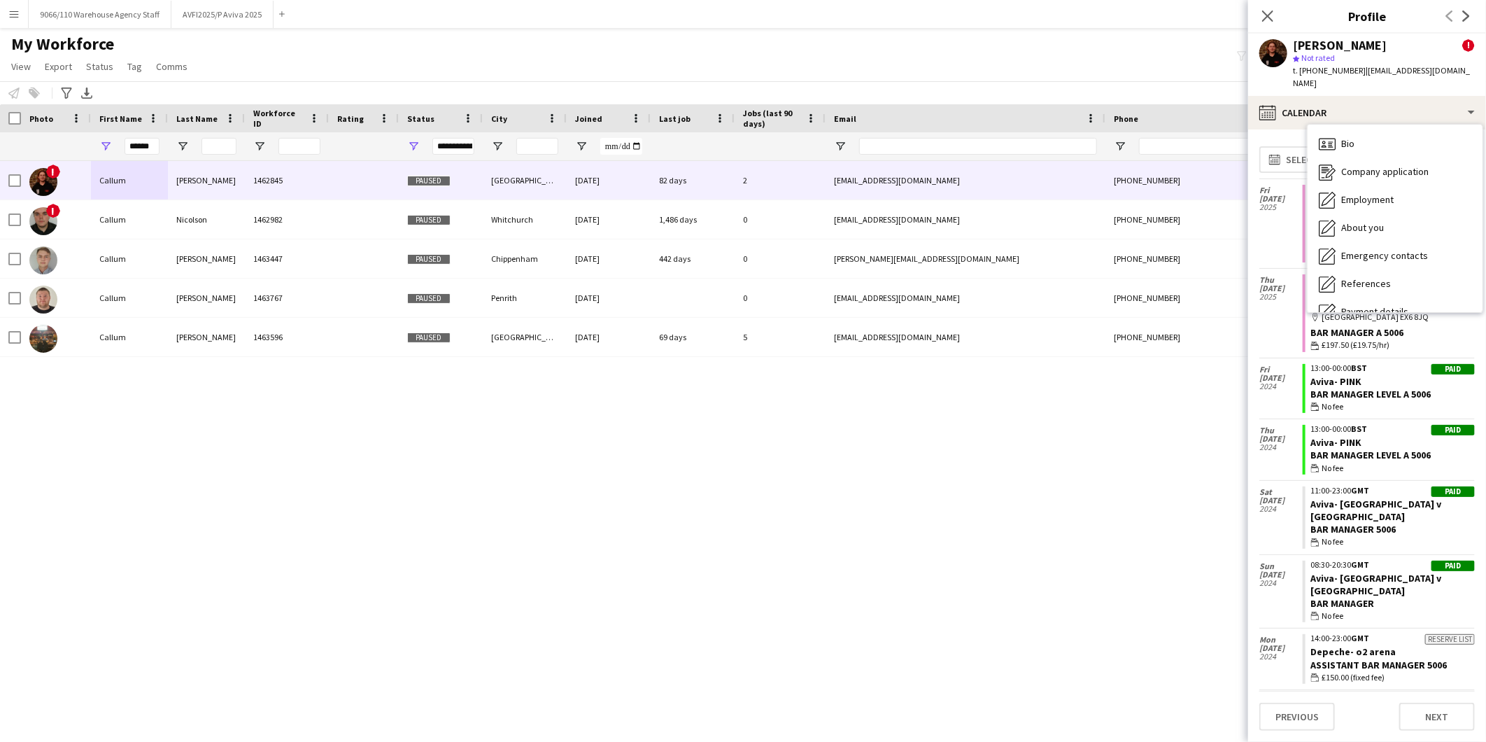
scroll to position [1865, 0]
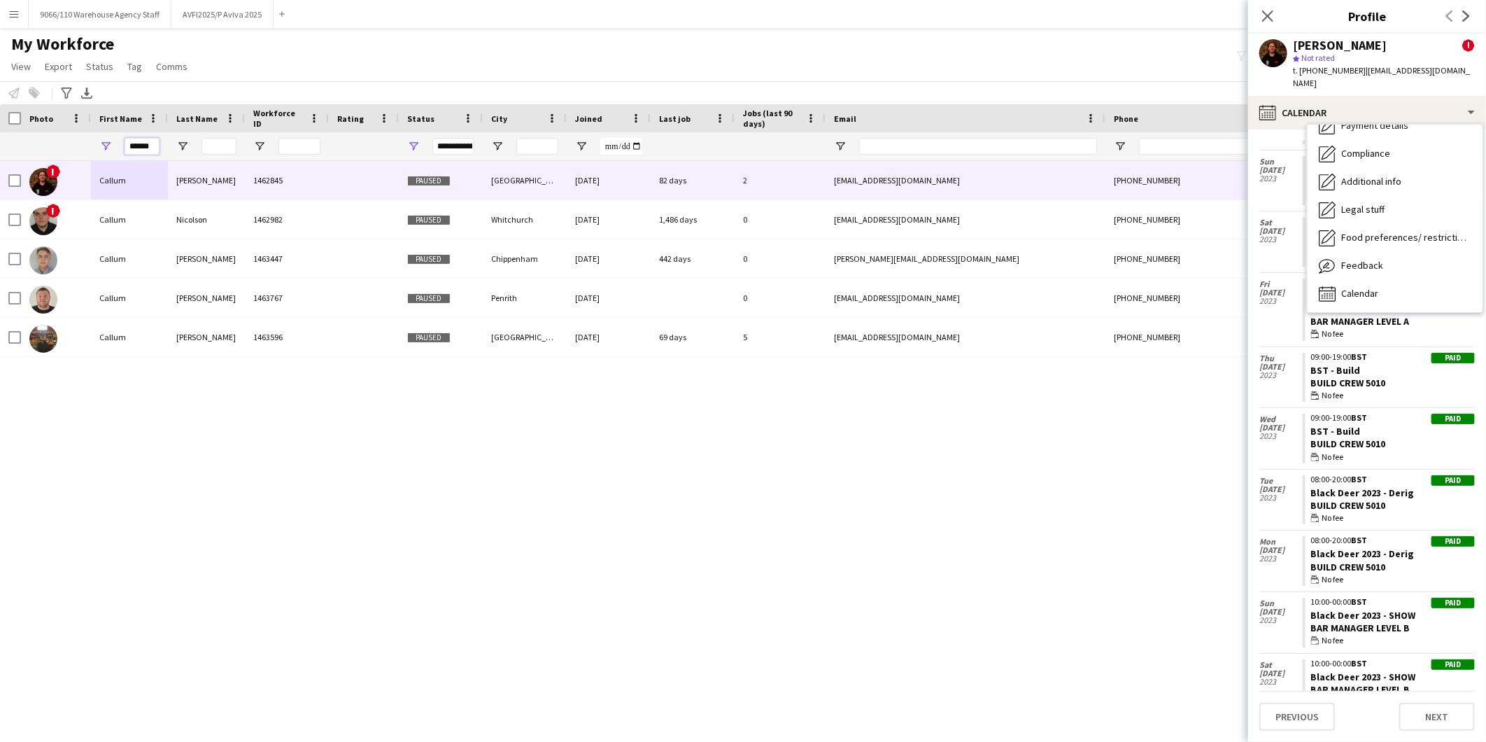
click at [135, 140] on input "******" at bounding box center [142, 146] width 35 height 17
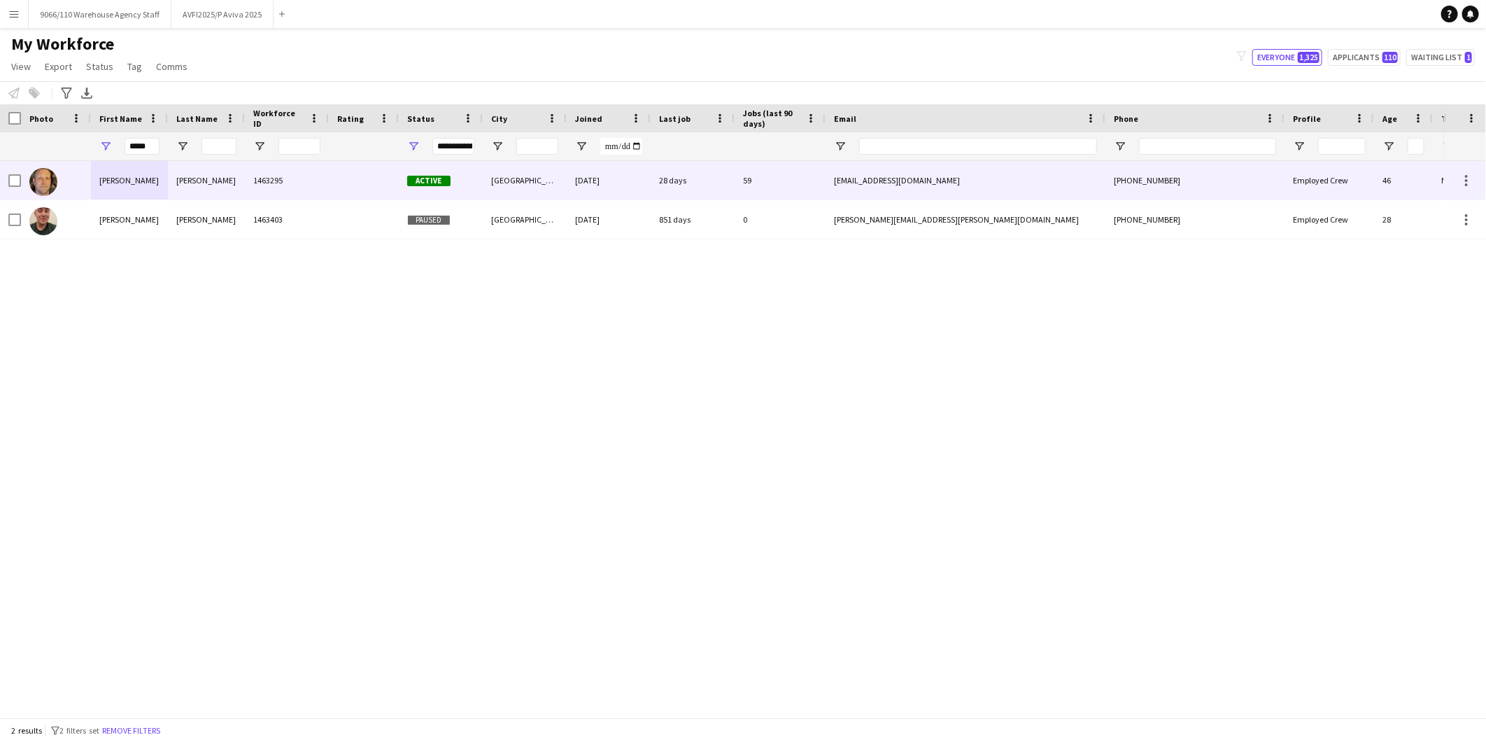
click at [194, 178] on div "[PERSON_NAME]" at bounding box center [206, 180] width 77 height 38
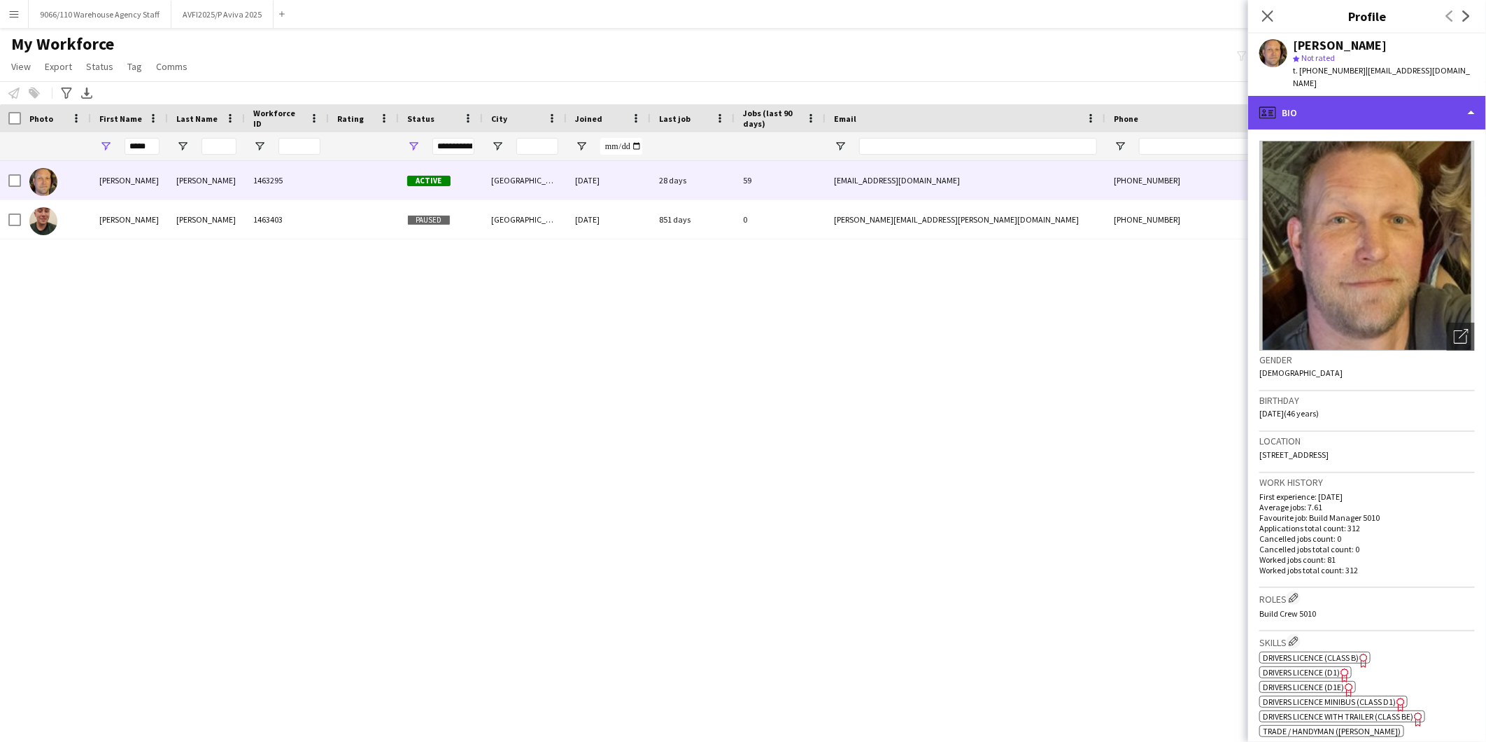
click at [1410, 105] on div "profile Bio" at bounding box center [1367, 113] width 238 height 34
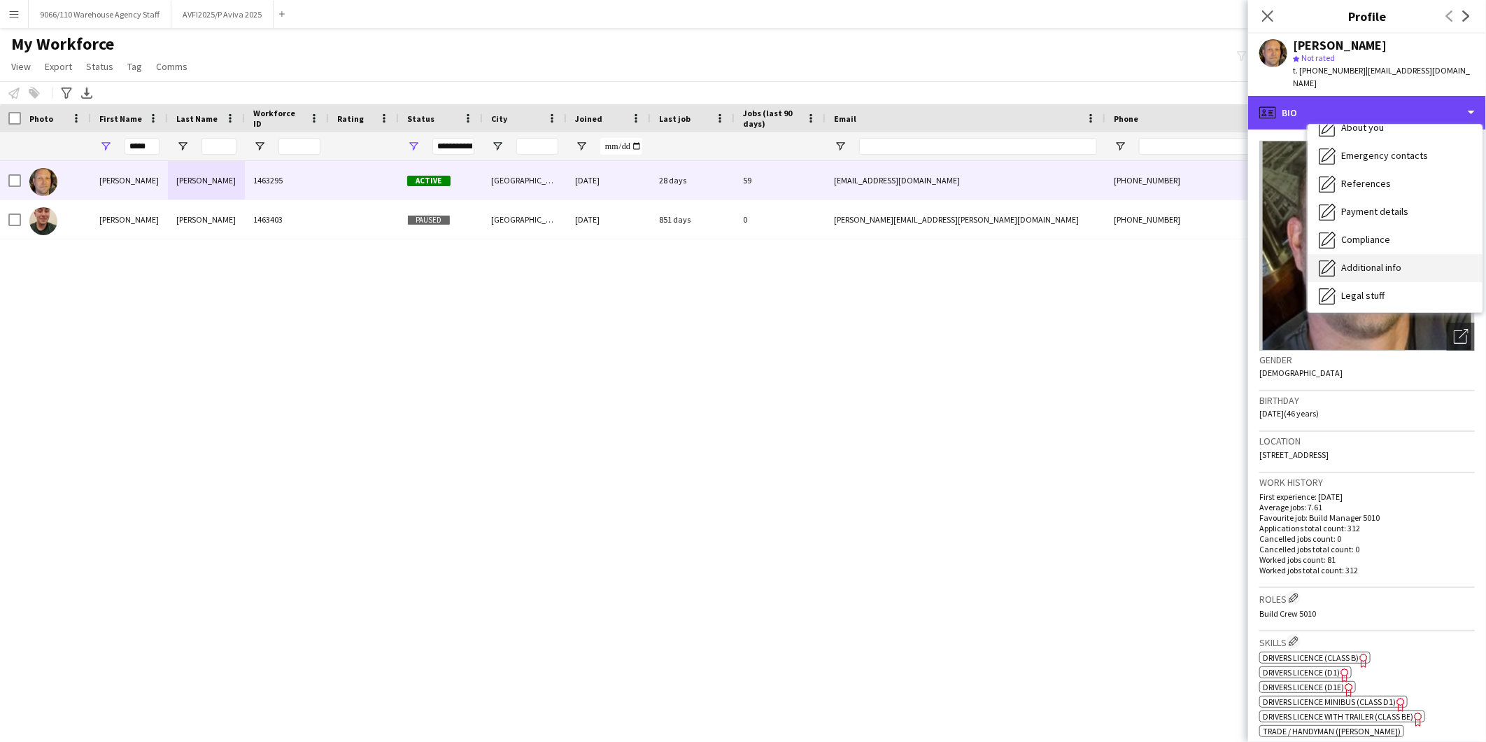
scroll to position [186, 0]
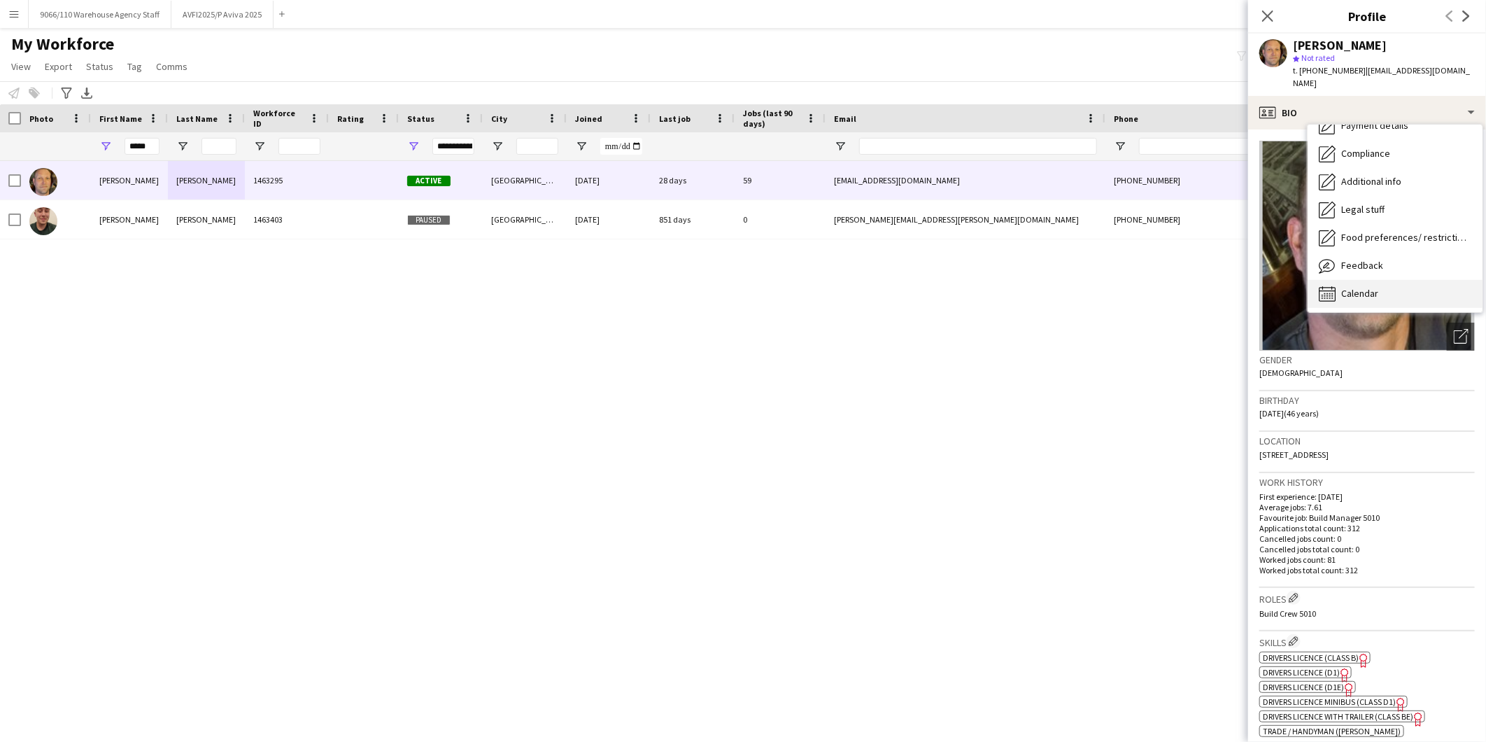
click at [1384, 280] on div "Calendar Calendar" at bounding box center [1395, 294] width 175 height 28
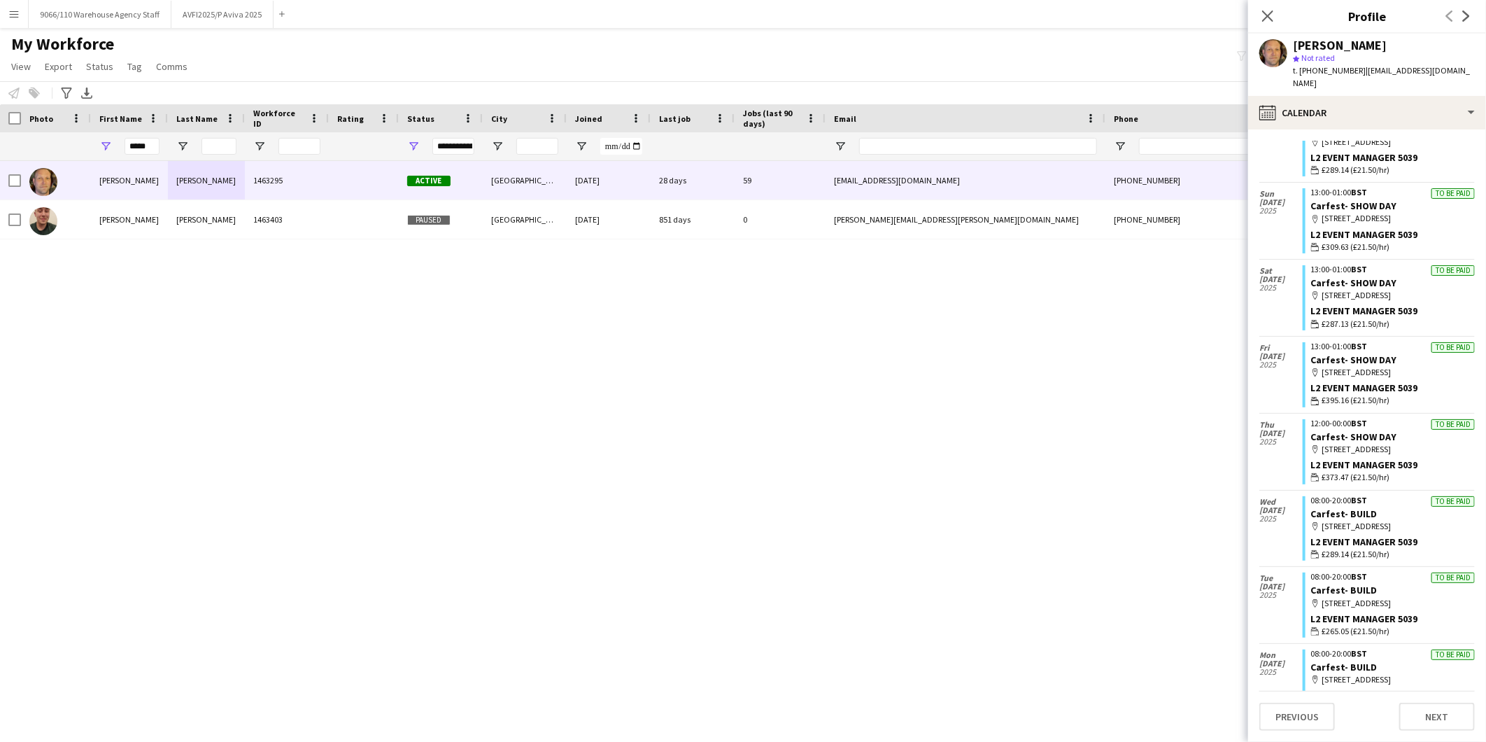
scroll to position [1153, 0]
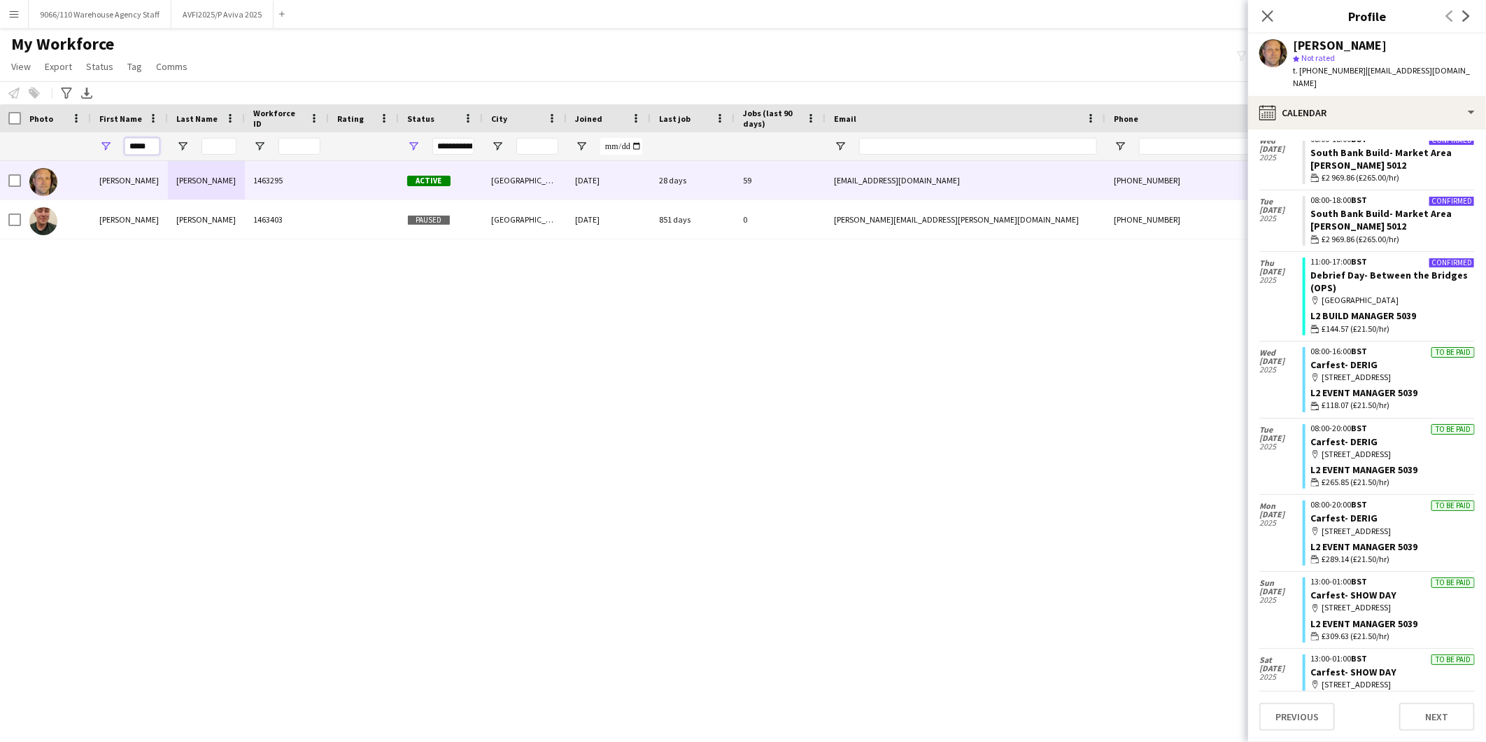
click at [131, 150] on input "*****" at bounding box center [142, 146] width 35 height 17
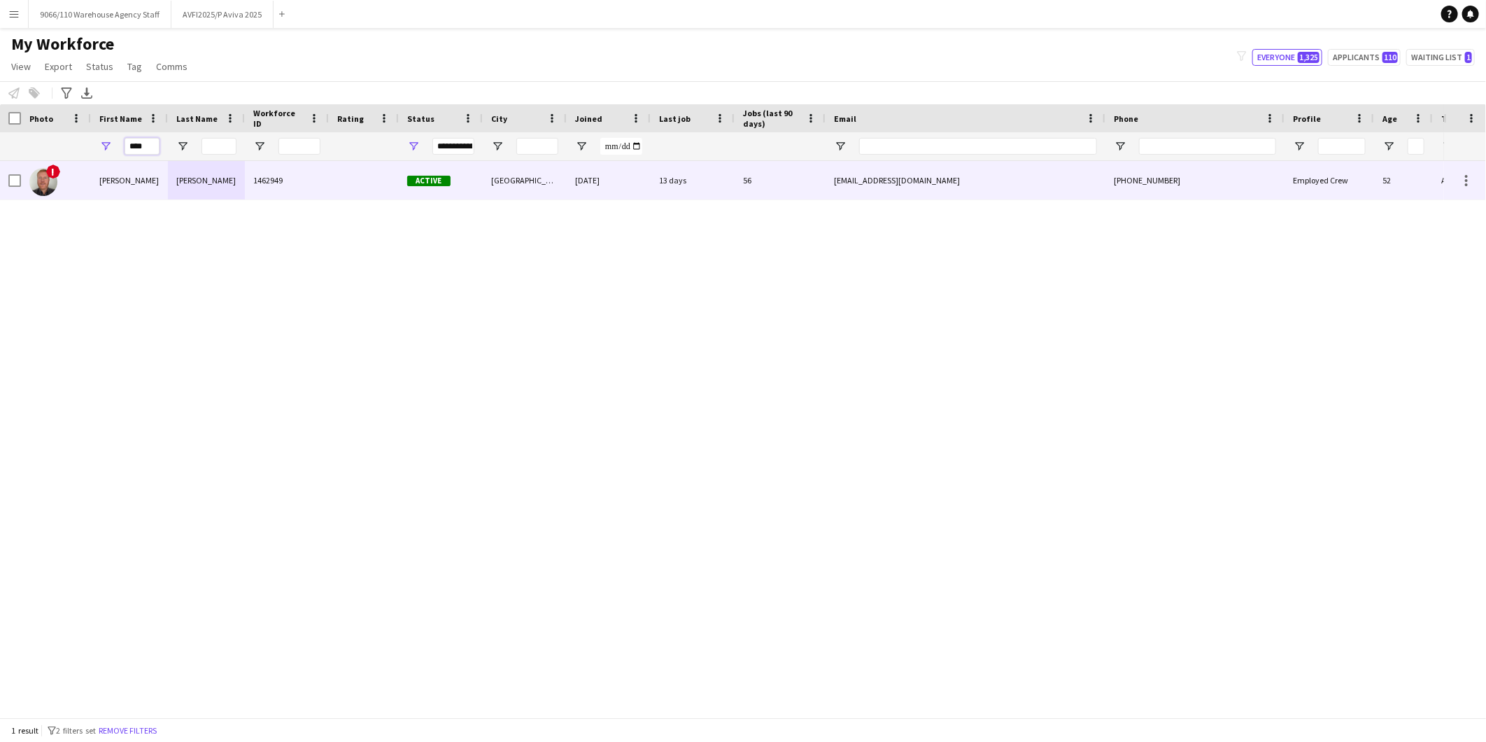
type input "****"
click at [143, 178] on div "[PERSON_NAME]" at bounding box center [129, 180] width 77 height 38
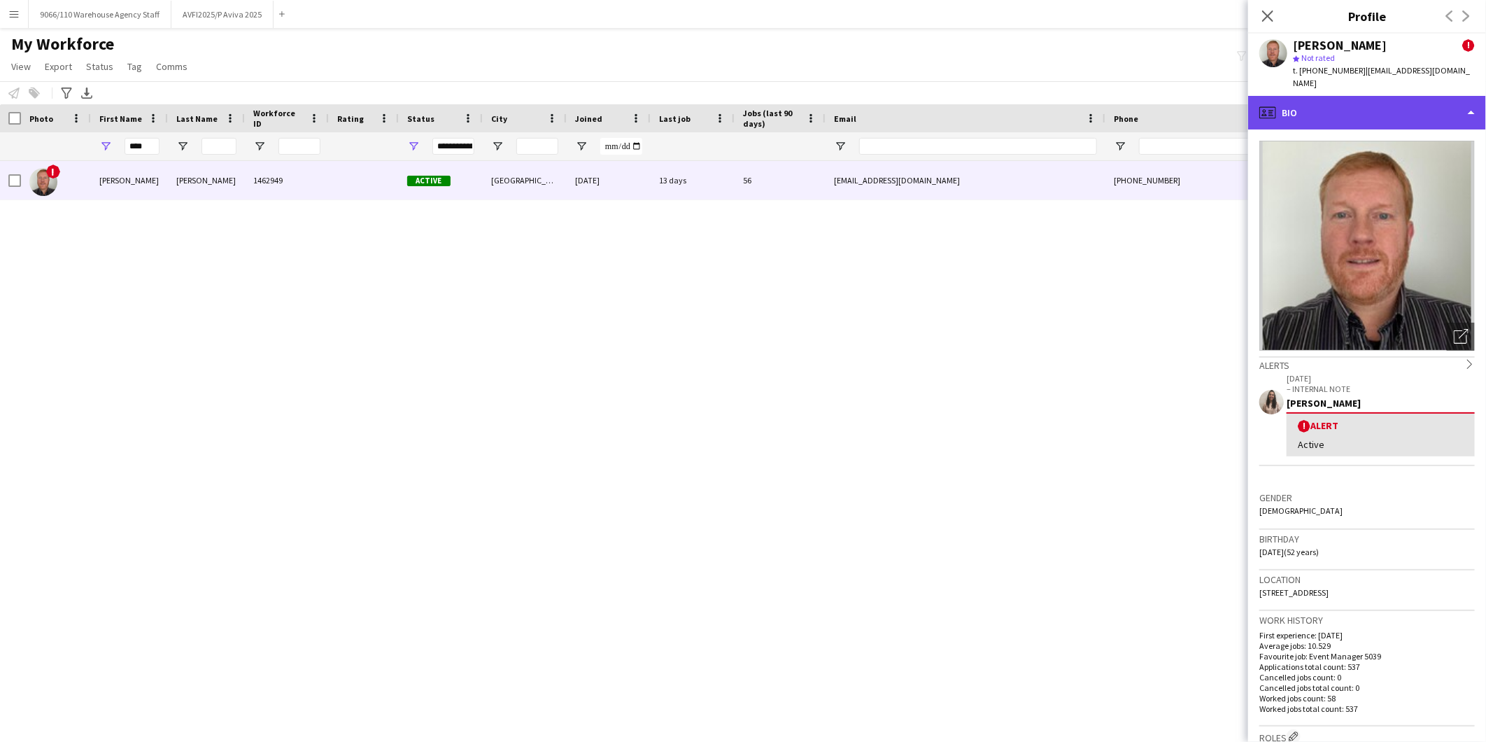
drag, startPoint x: 1312, startPoint y: 100, endPoint x: 1357, endPoint y: 201, distance: 110.5
click at [1317, 101] on div "profile Bio" at bounding box center [1367, 113] width 238 height 34
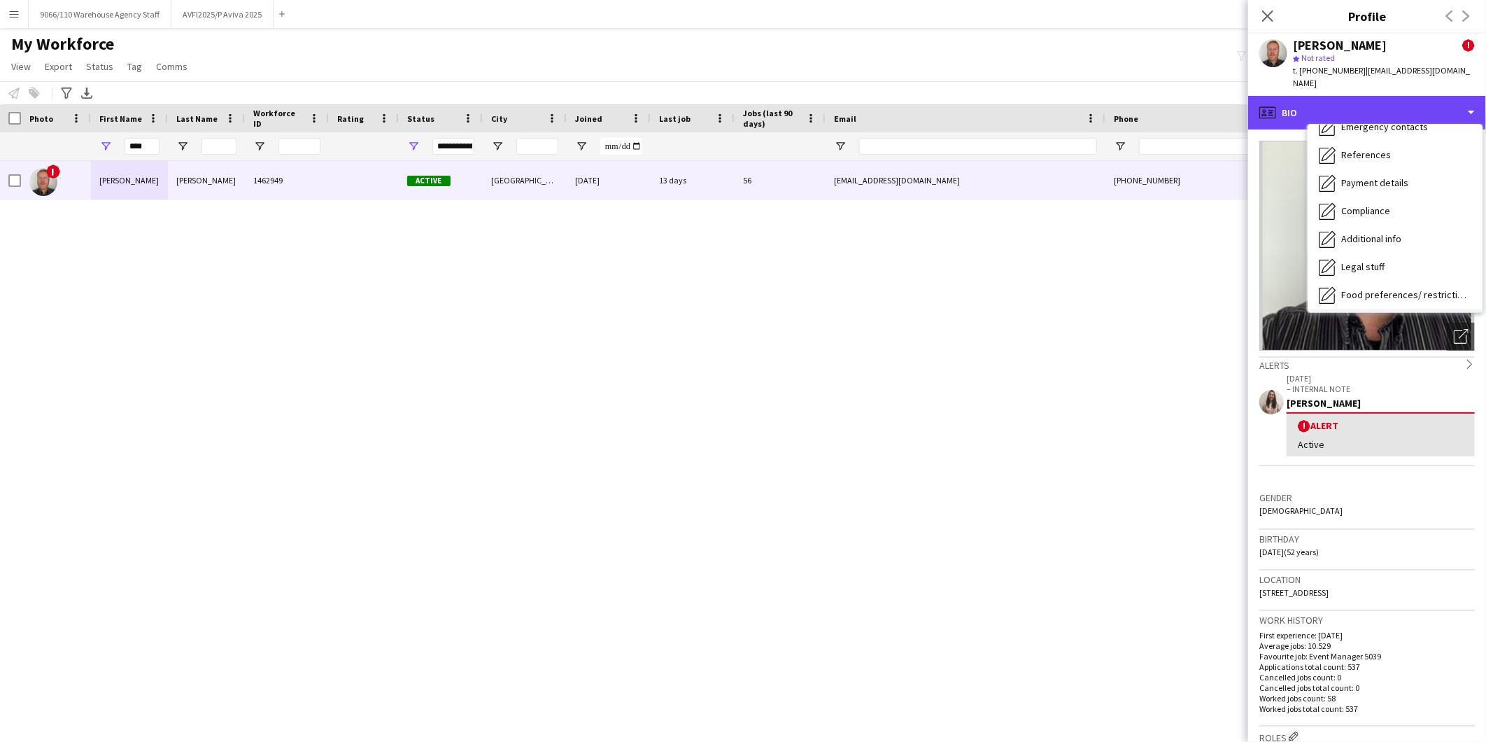
scroll to position [186, 0]
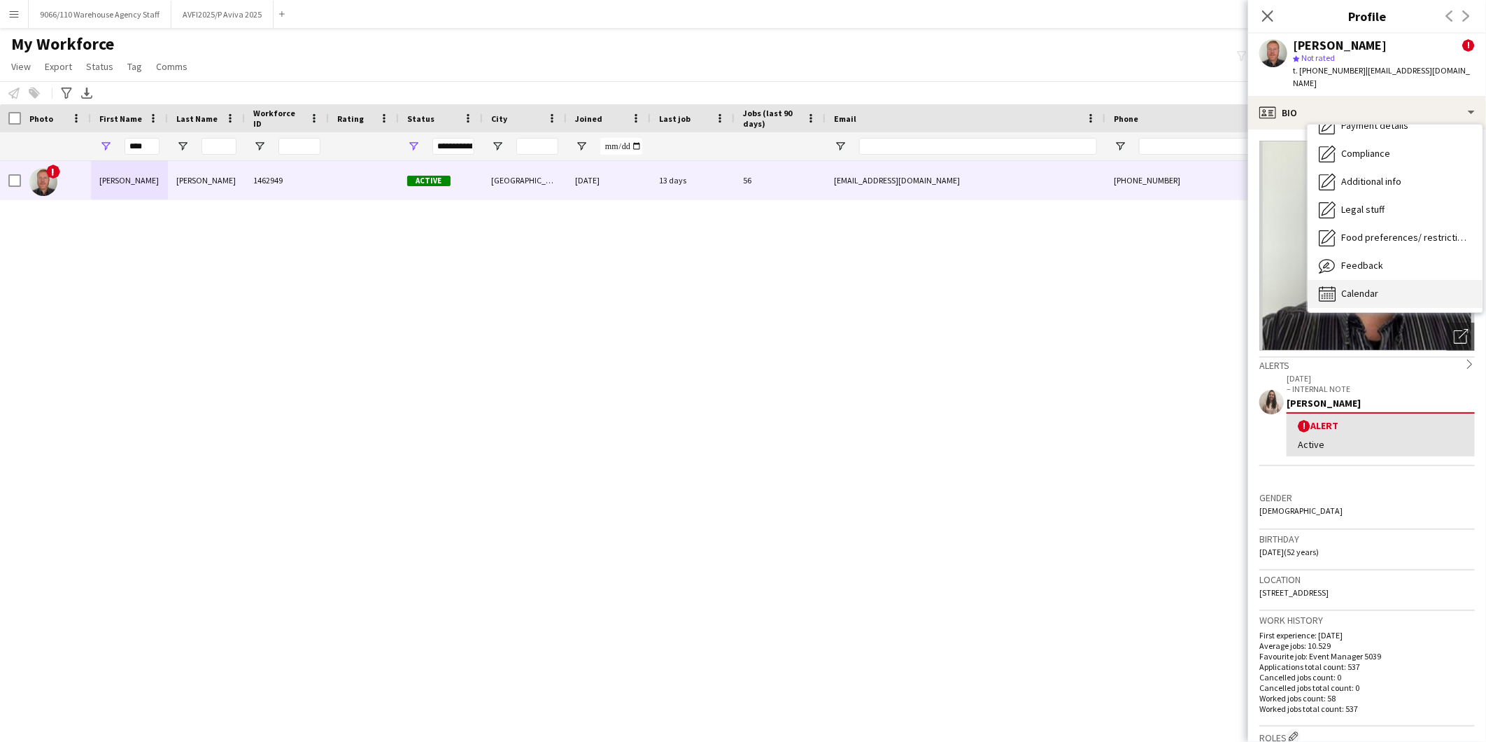
click at [1358, 287] on span "Calendar" at bounding box center [1359, 293] width 37 height 13
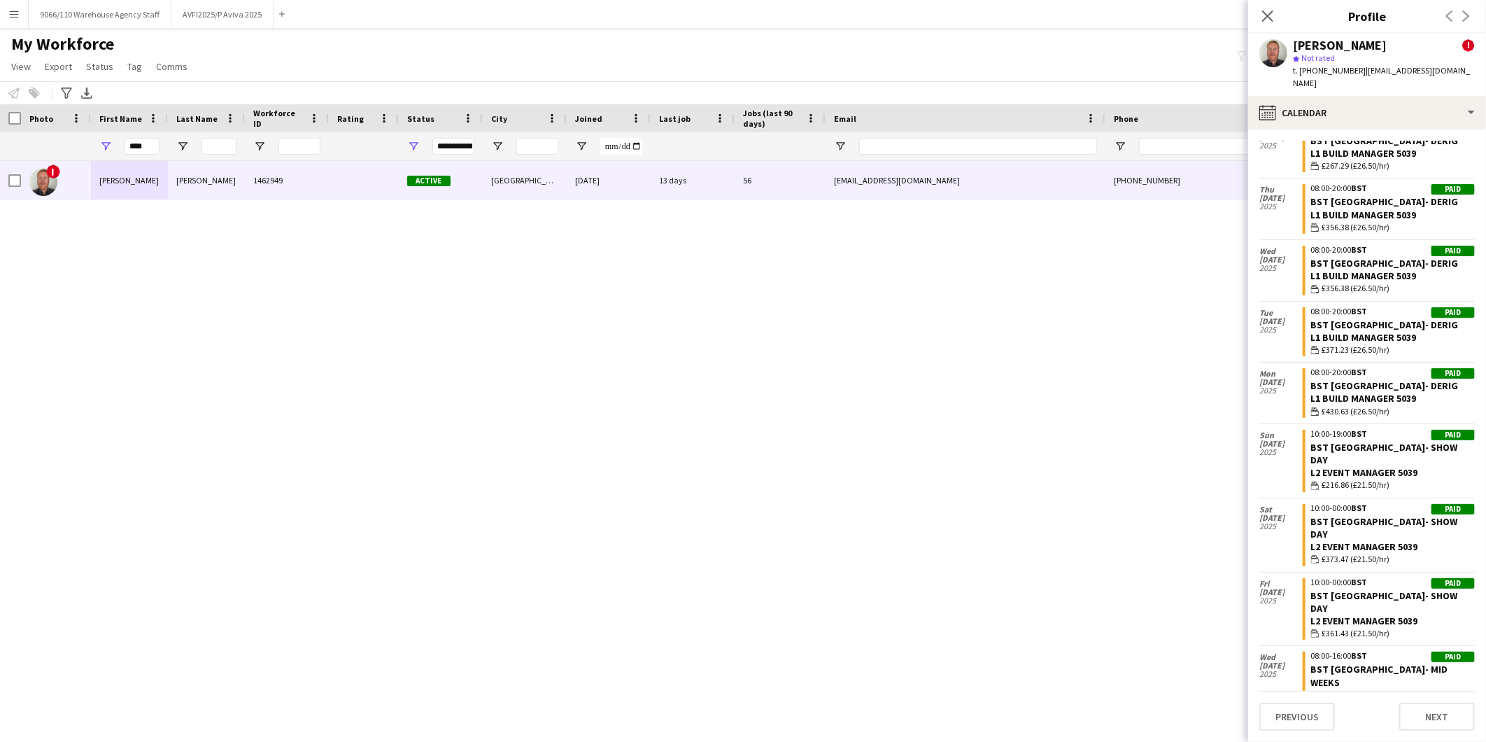
scroll to position [2664, 0]
